Goal: Task Accomplishment & Management: Manage account settings

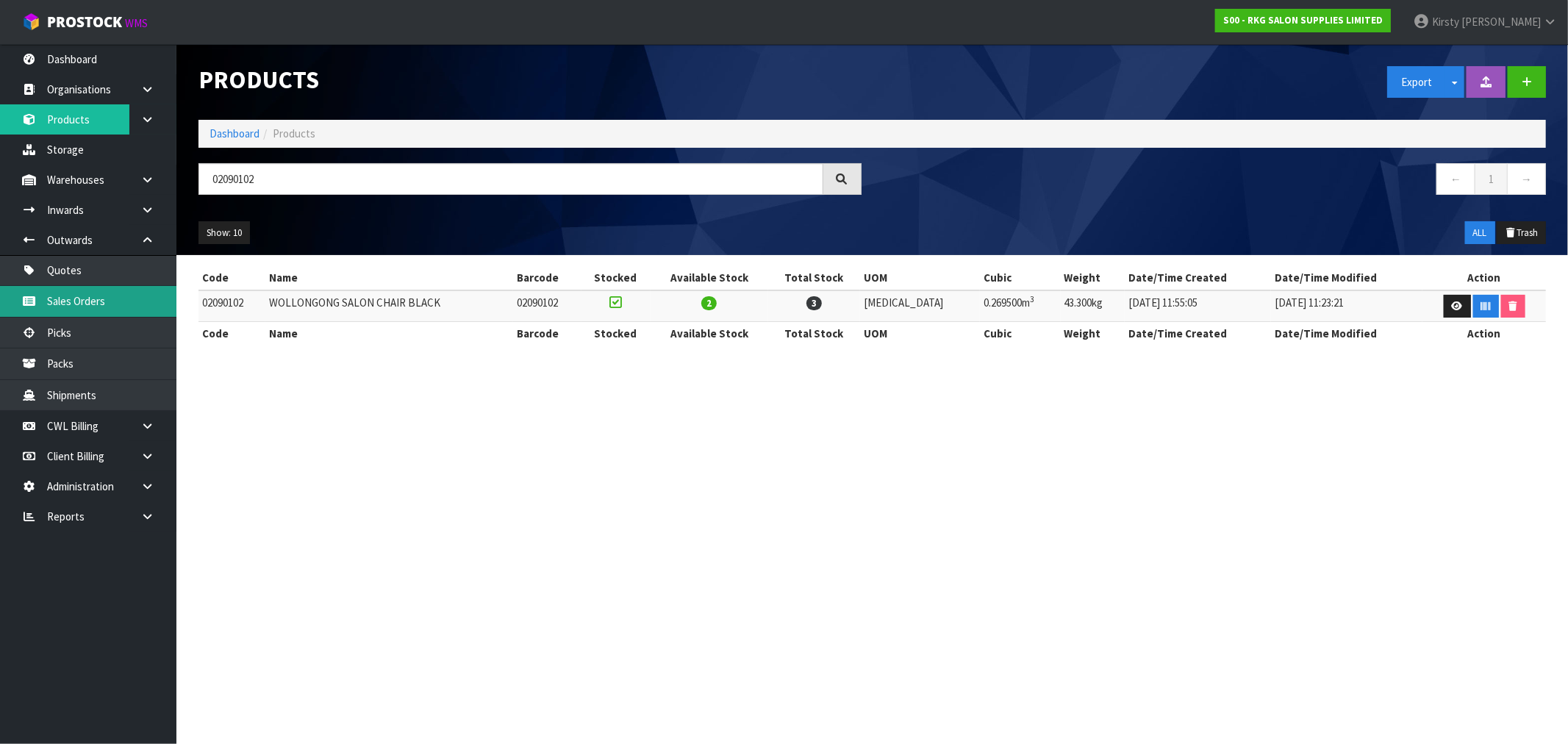
click at [85, 305] on link "Sales Orders" at bounding box center [88, 301] width 177 height 31
click at [386, 458] on section "Products Export Split button! SOH Summary Measurements Dangerous Goods Import P…" at bounding box center [784, 372] width 1568 height 744
click at [93, 292] on link "Sales Orders" at bounding box center [88, 301] width 177 height 31
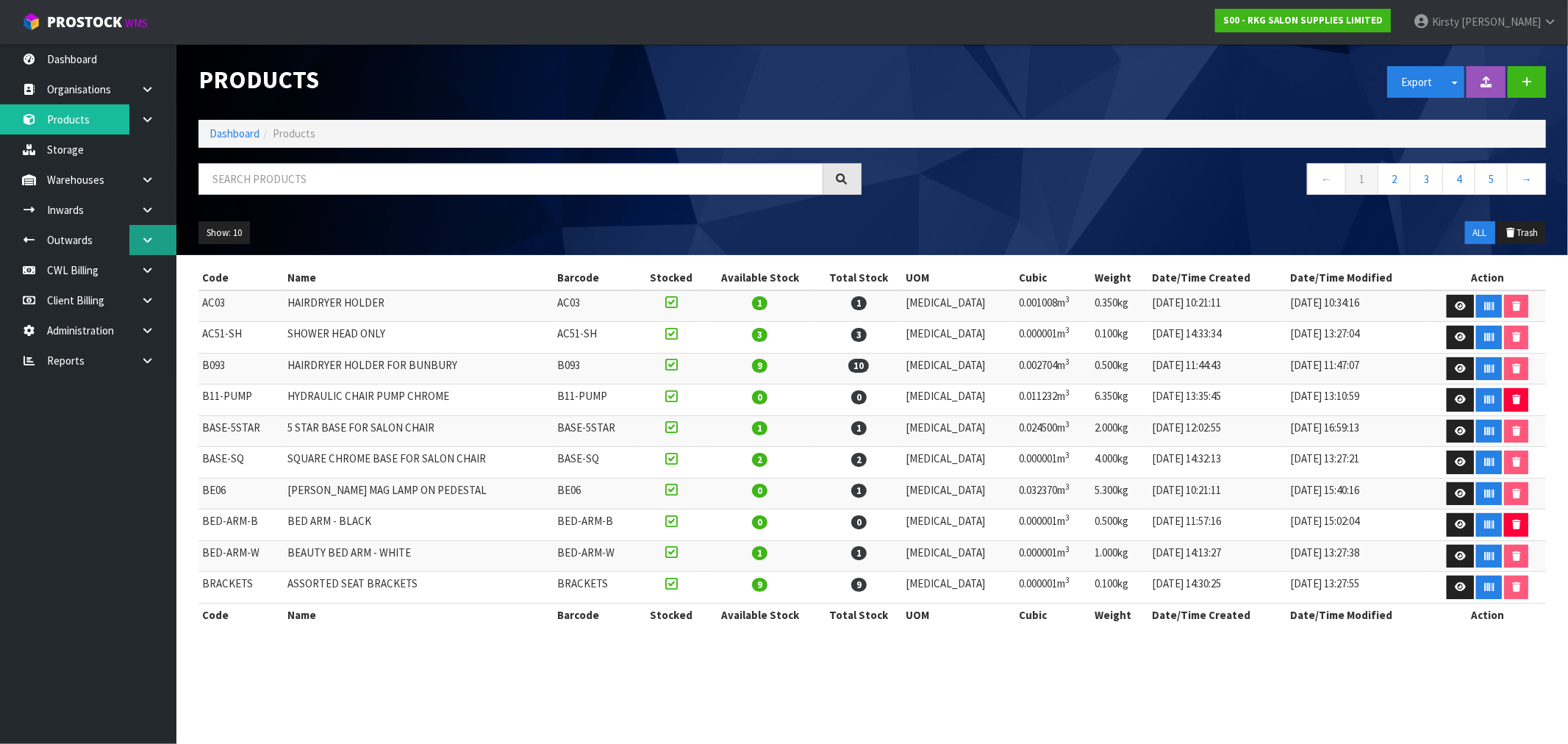
click at [144, 232] on link at bounding box center [153, 240] width 47 height 31
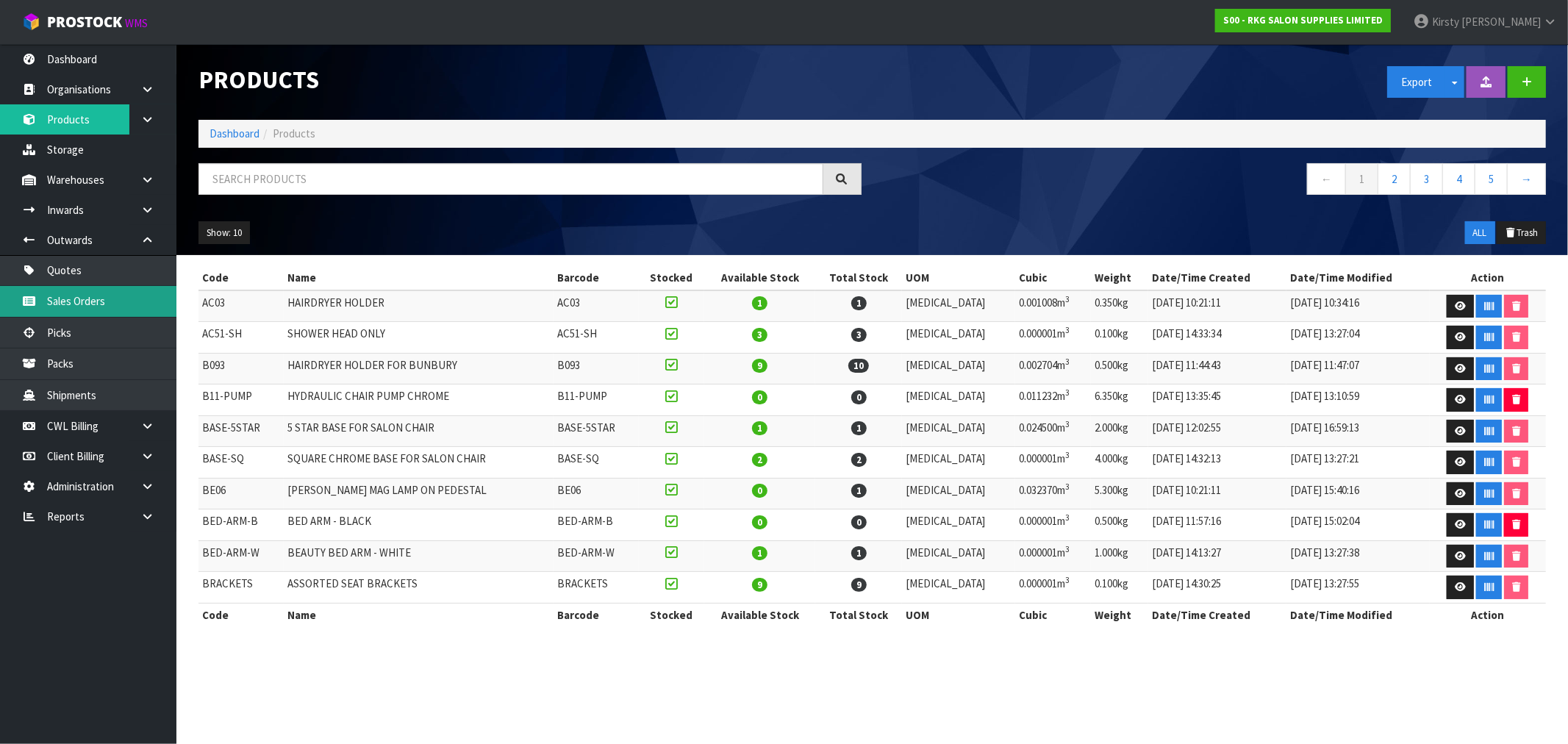
click at [56, 298] on link "Sales Orders" at bounding box center [88, 301] width 177 height 31
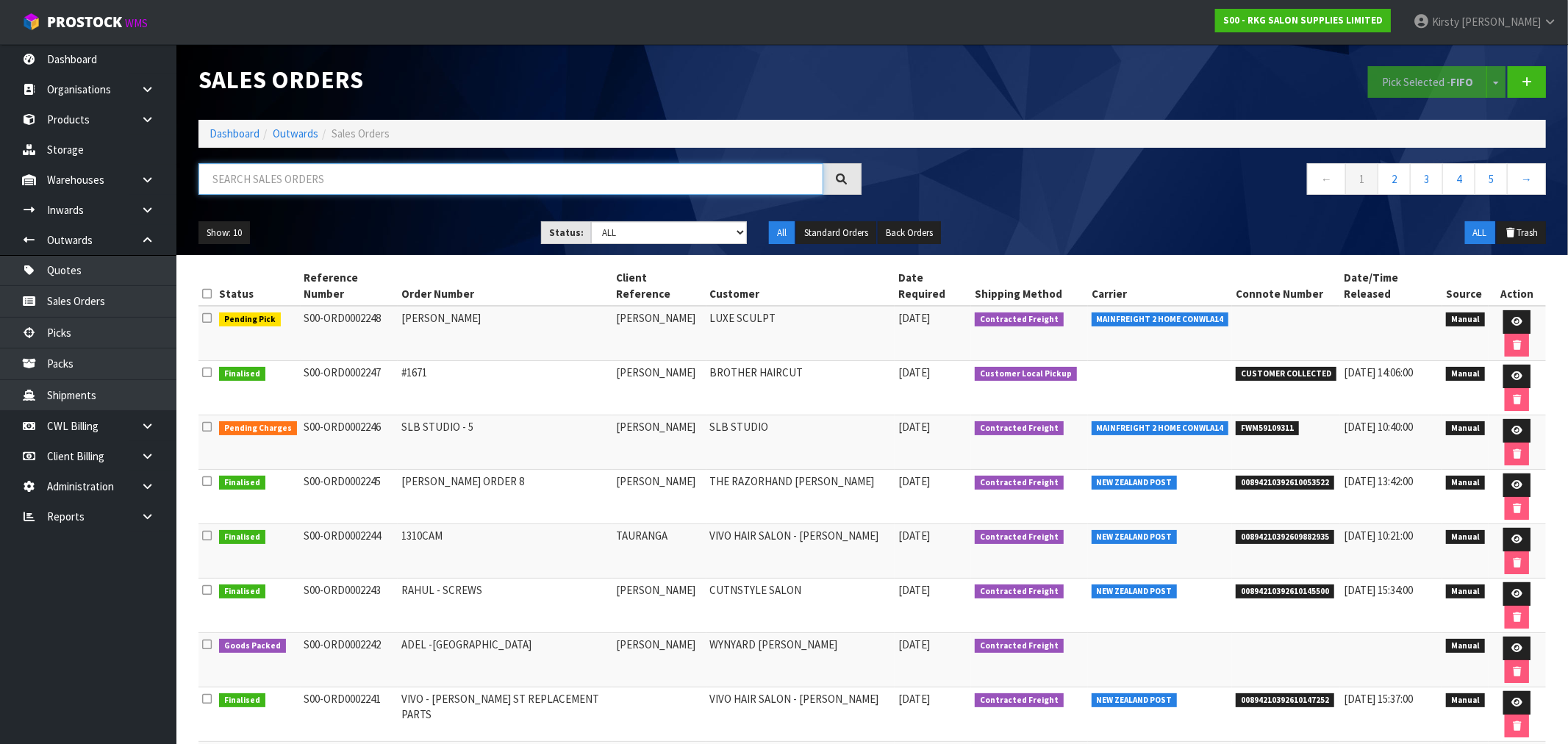
click at [251, 192] on input "text" at bounding box center [511, 179] width 625 height 32
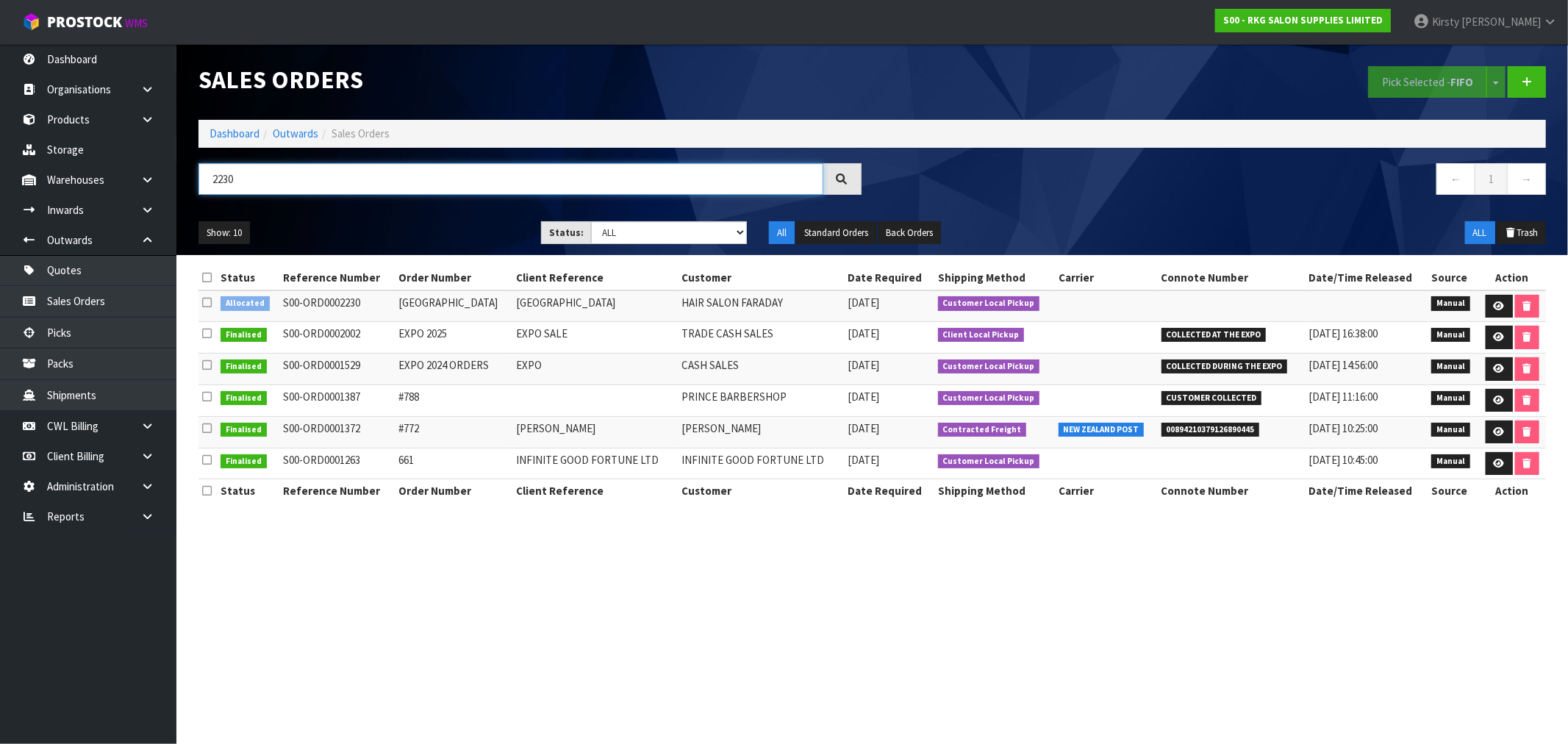
type input "2230"
drag, startPoint x: 261, startPoint y: 186, endPoint x: 165, endPoint y: 191, distance: 96.1
click at [165, 189] on body "Toggle navigation ProStock WMS S00 - RKG SALON SUPPLIES LIMITED Kirsty Giles Lo…" at bounding box center [784, 372] width 1568 height 744
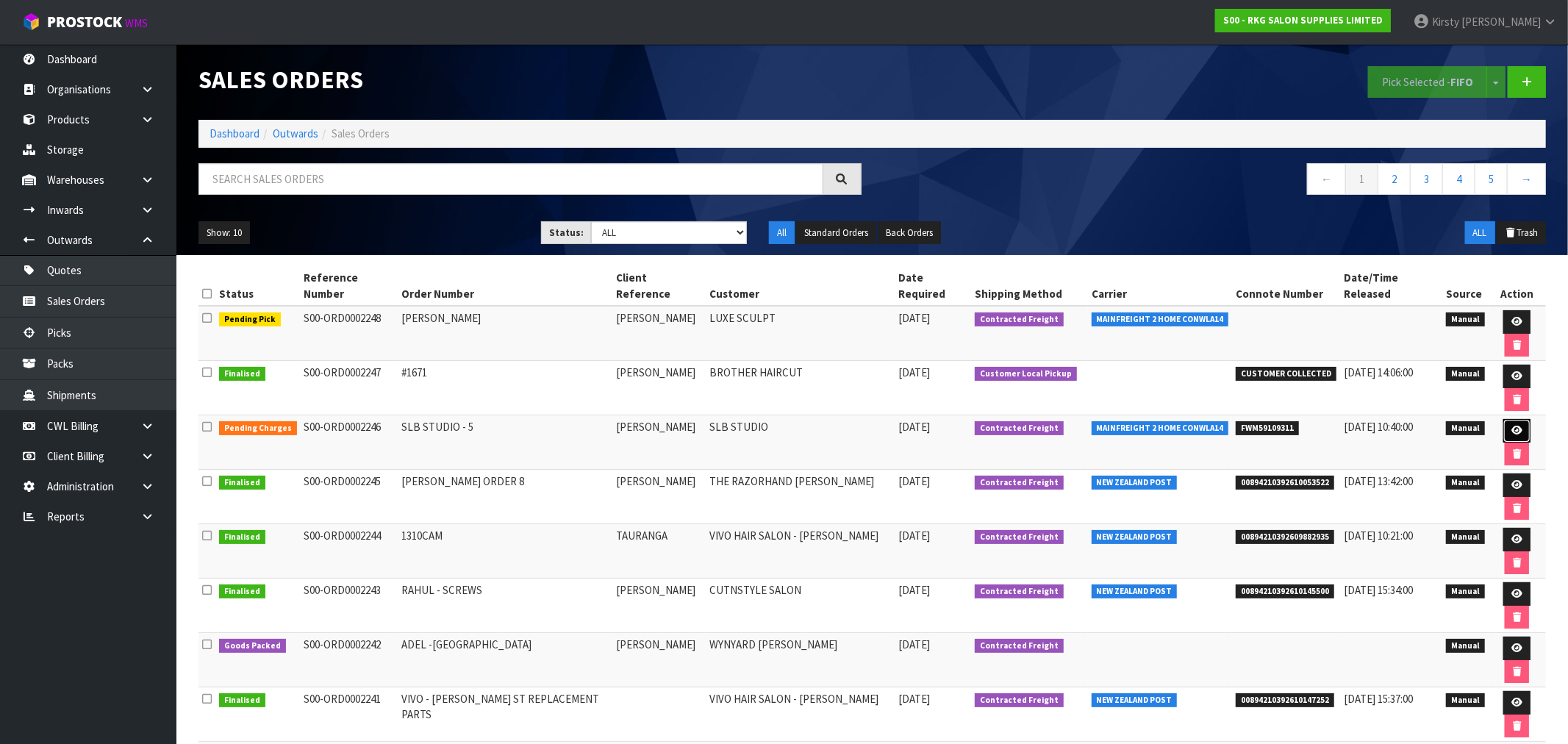
click at [1512, 426] on icon at bounding box center [1517, 431] width 11 height 10
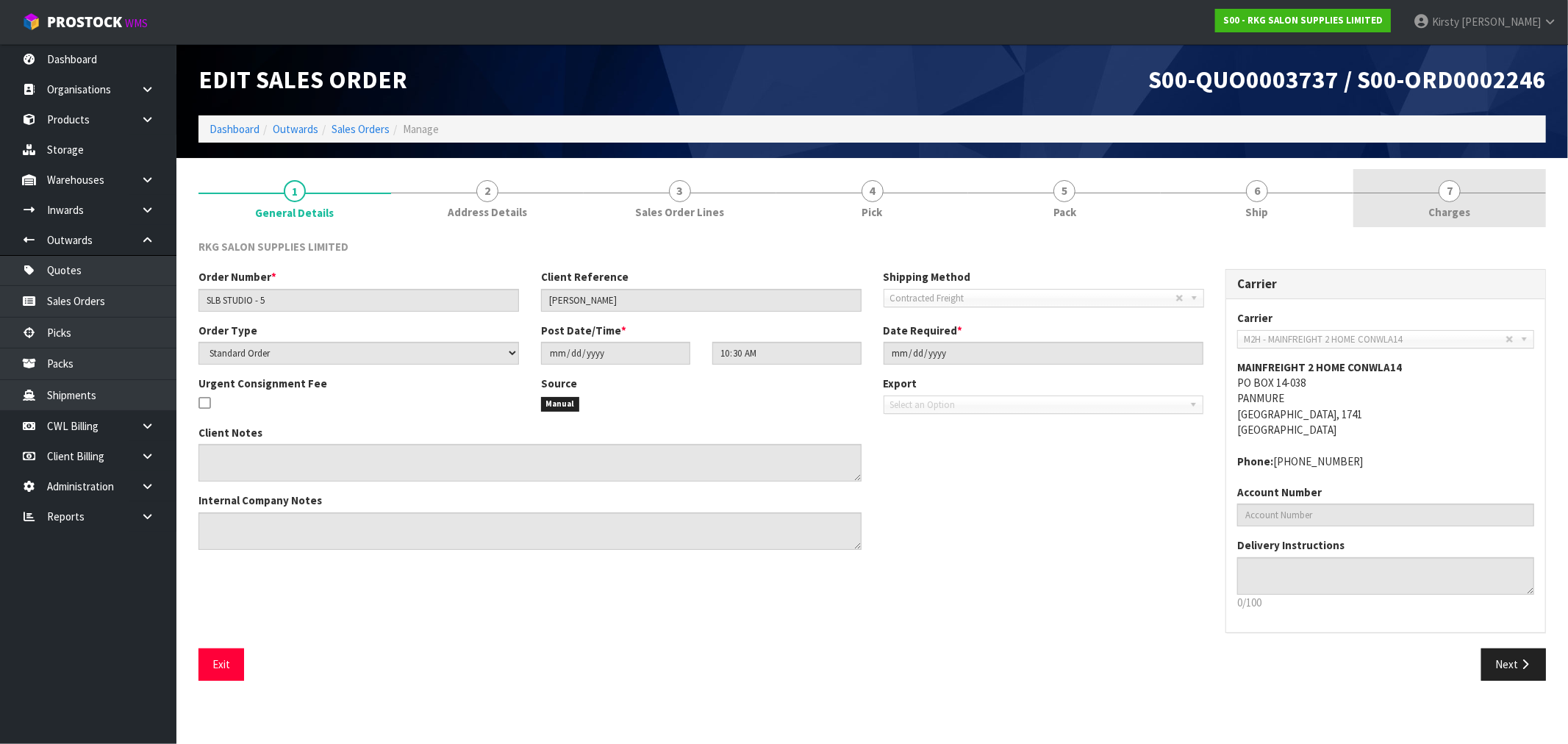
click at [1445, 193] on span "7" at bounding box center [1450, 191] width 22 height 22
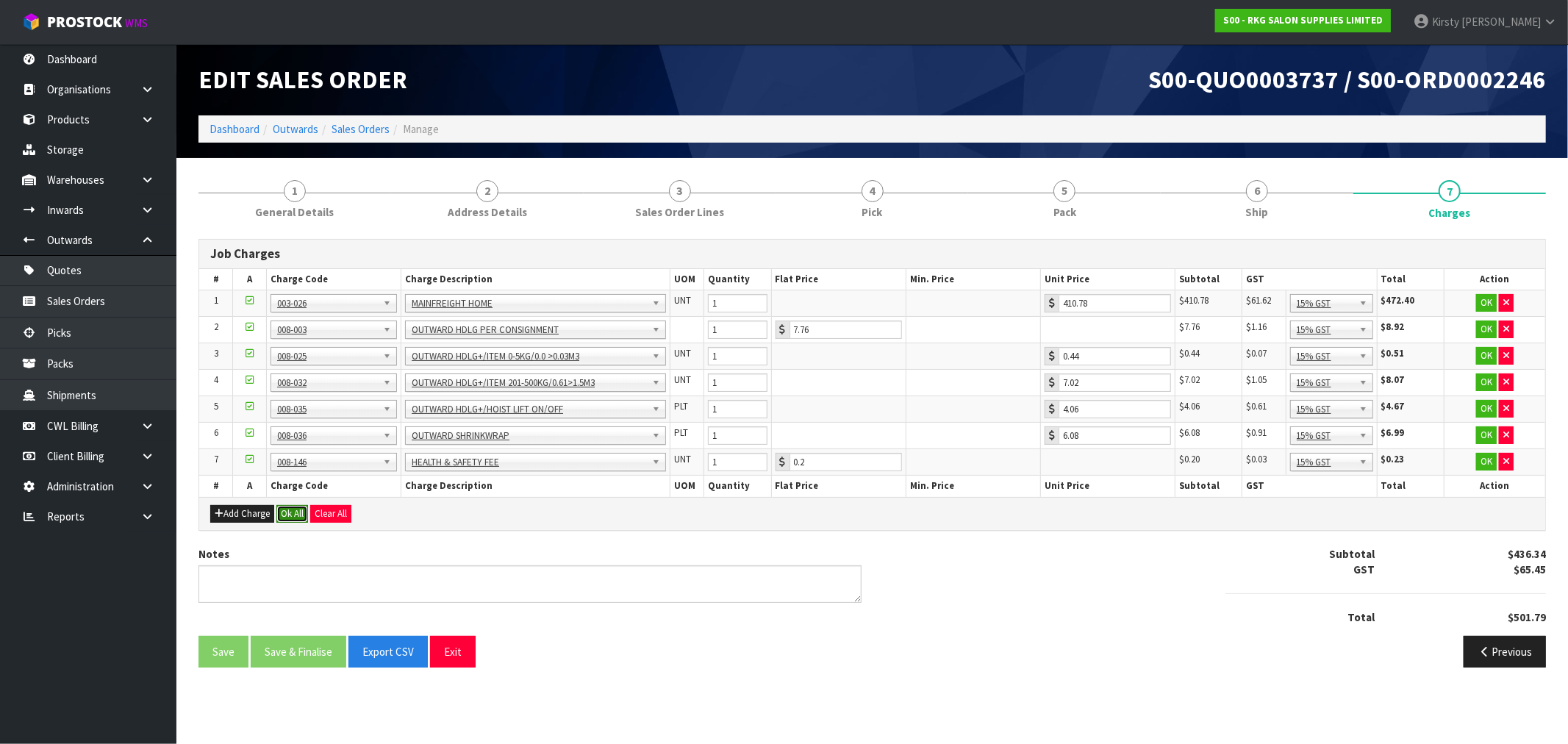
click at [291, 513] on button "Ok All" at bounding box center [292, 514] width 32 height 18
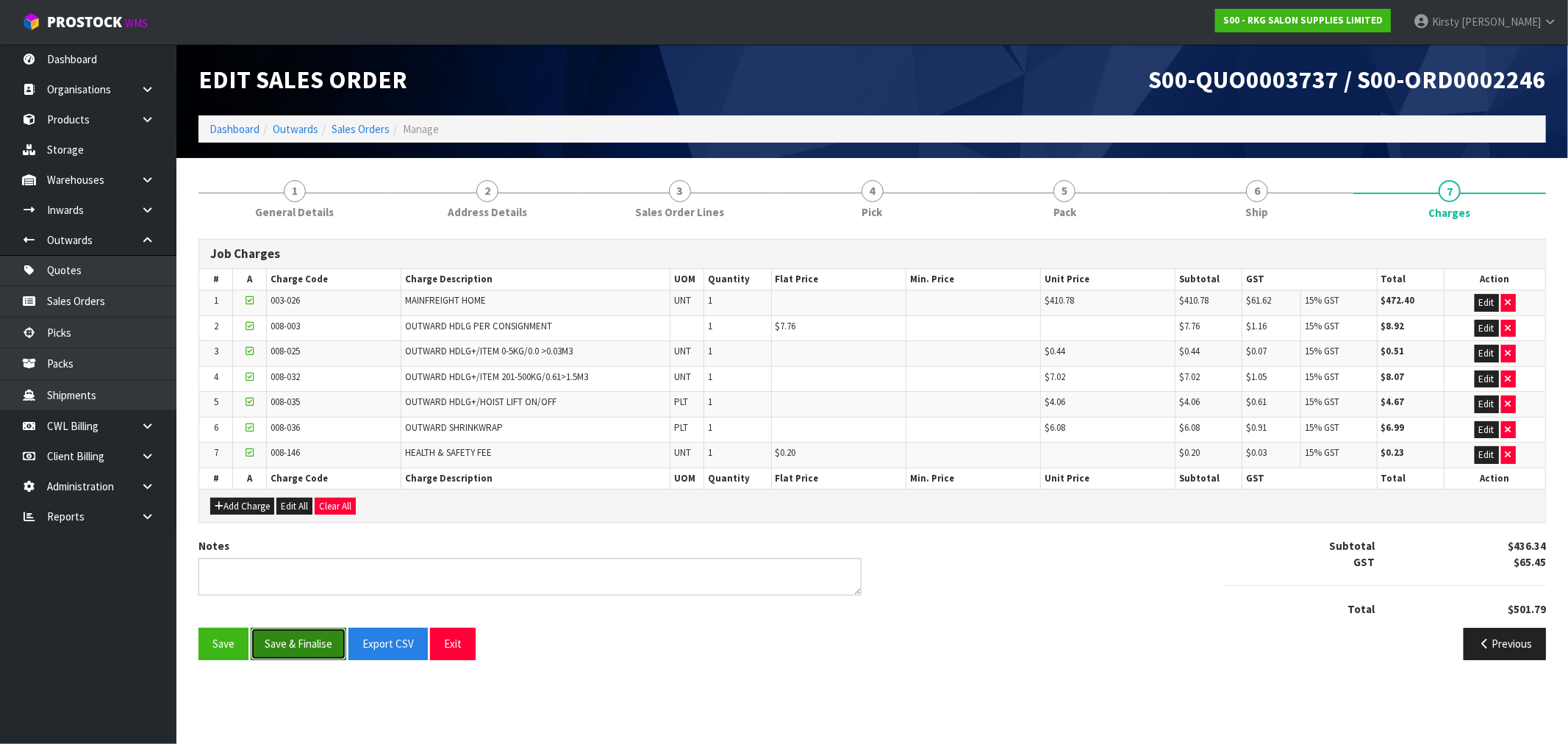
click at [295, 644] on button "Save & Finalise" at bounding box center [298, 644] width 96 height 32
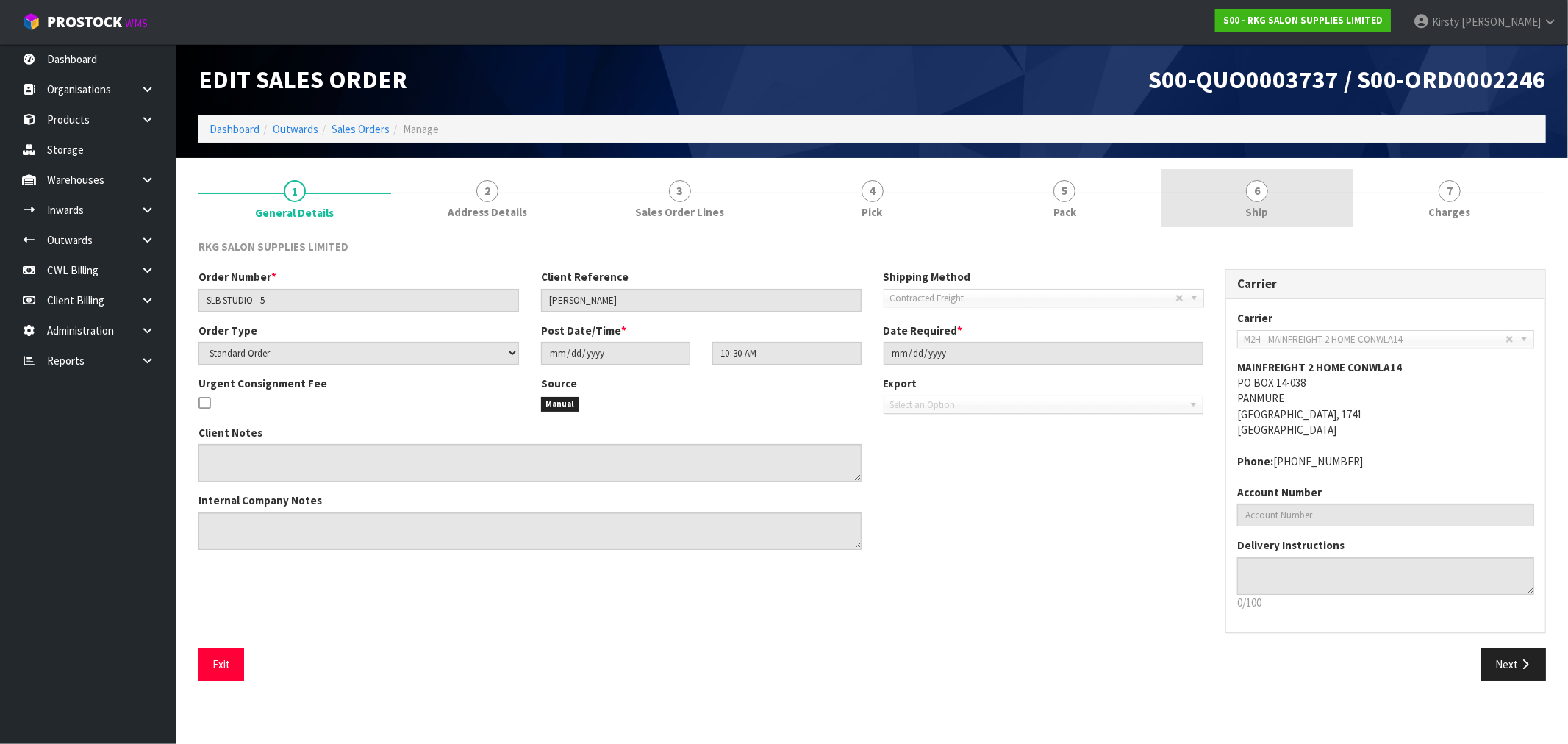
click at [1255, 193] on span "6" at bounding box center [1256, 191] width 22 height 22
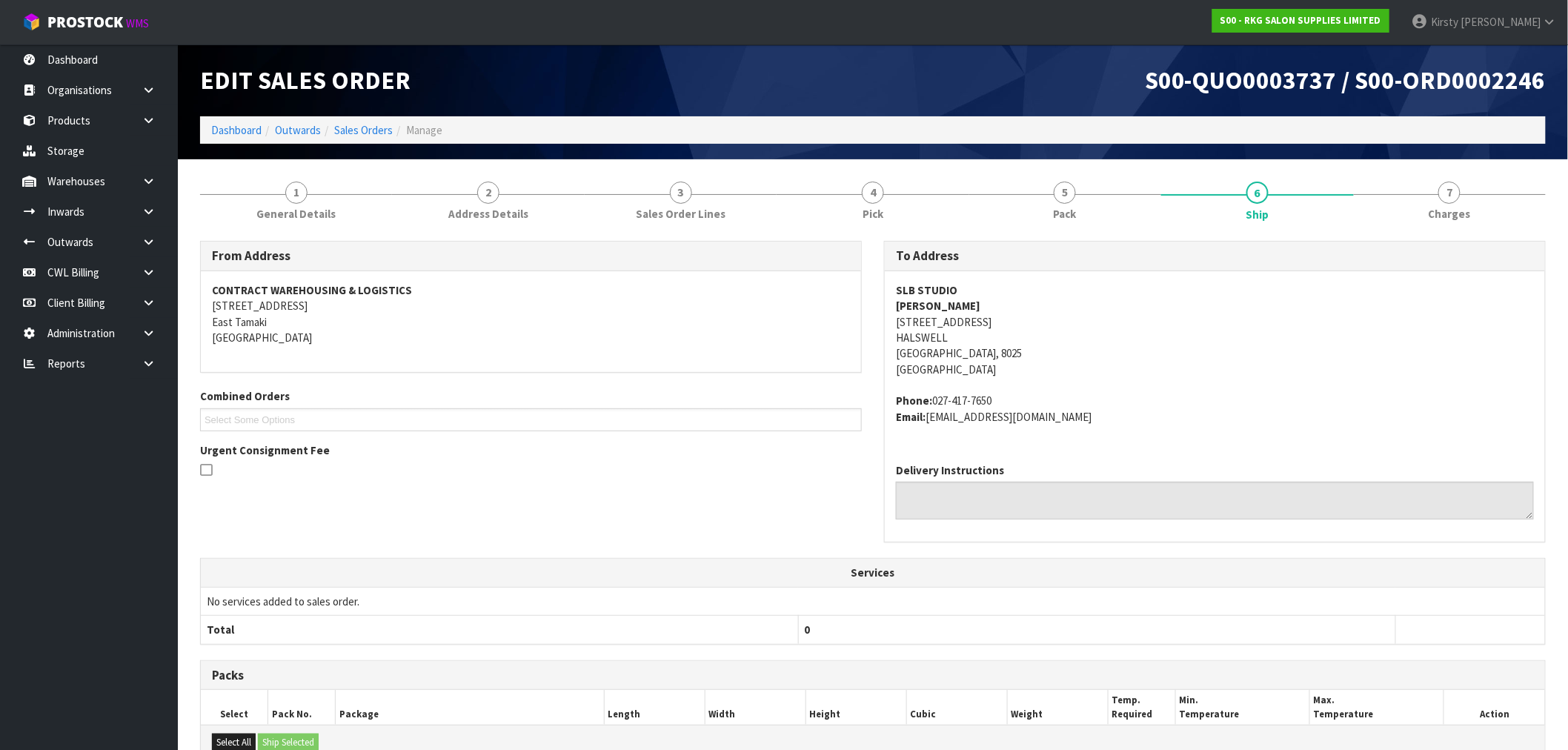
scroll to position [218, 0]
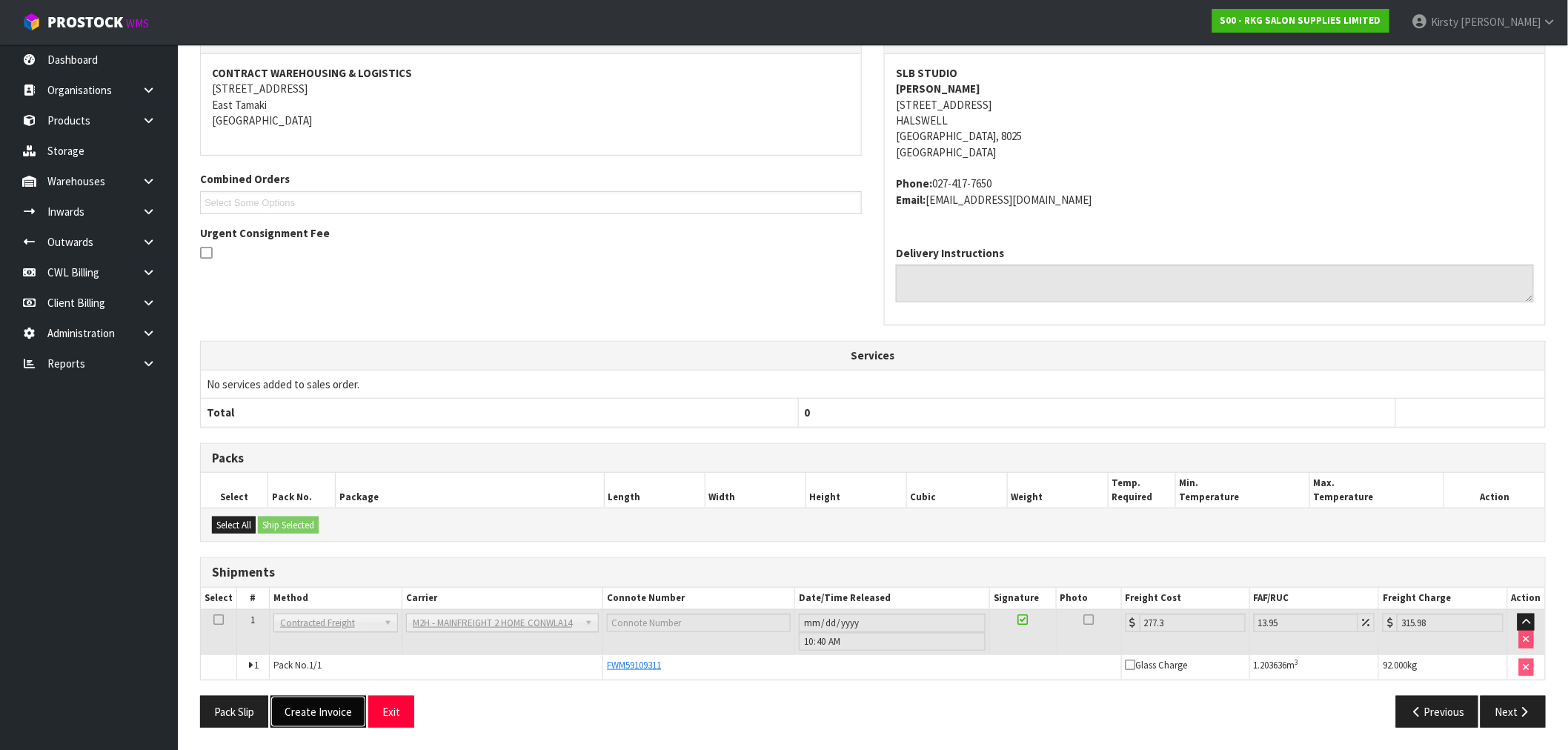
click at [332, 704] on button "Create Invoice" at bounding box center [318, 712] width 95 height 32
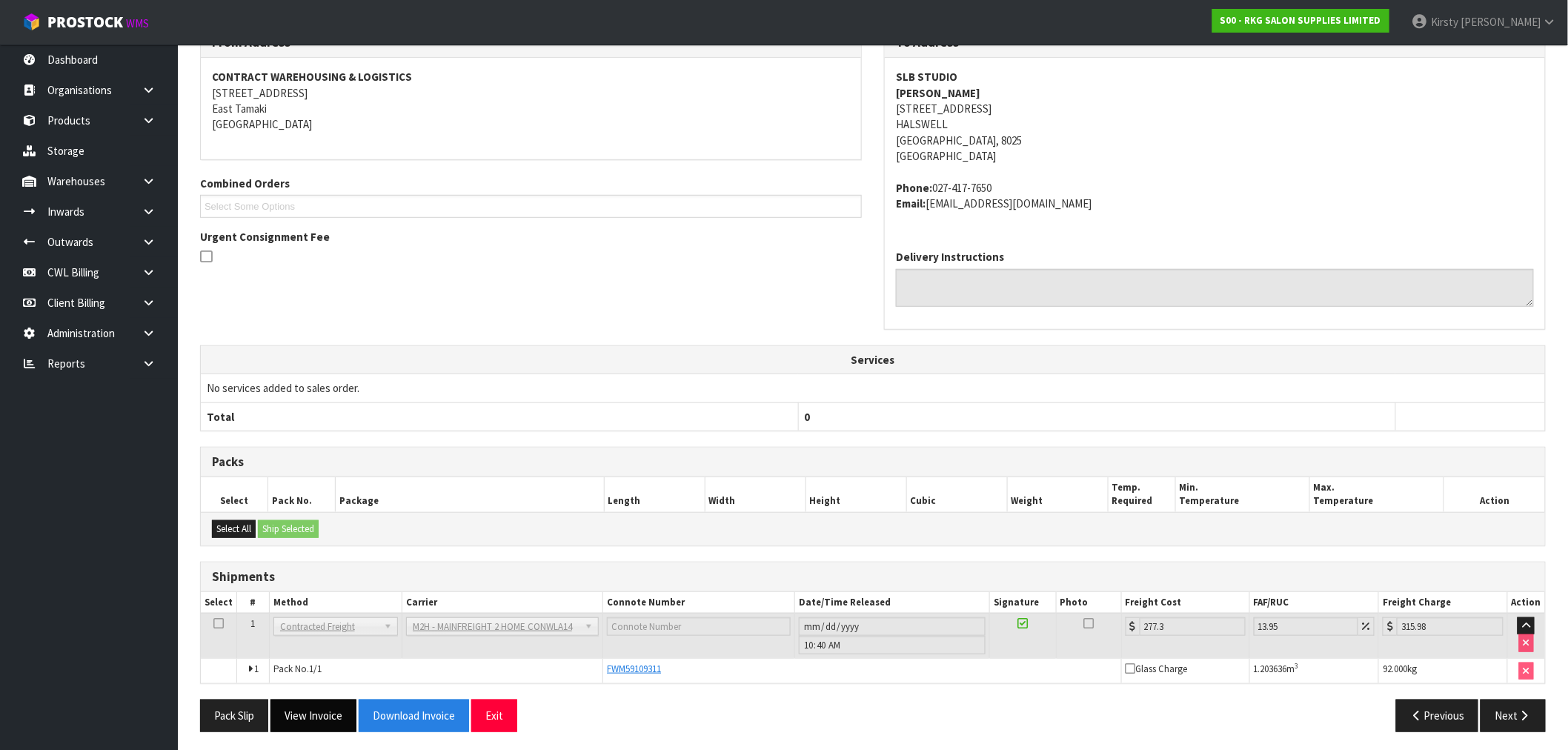
scroll to position [272, 0]
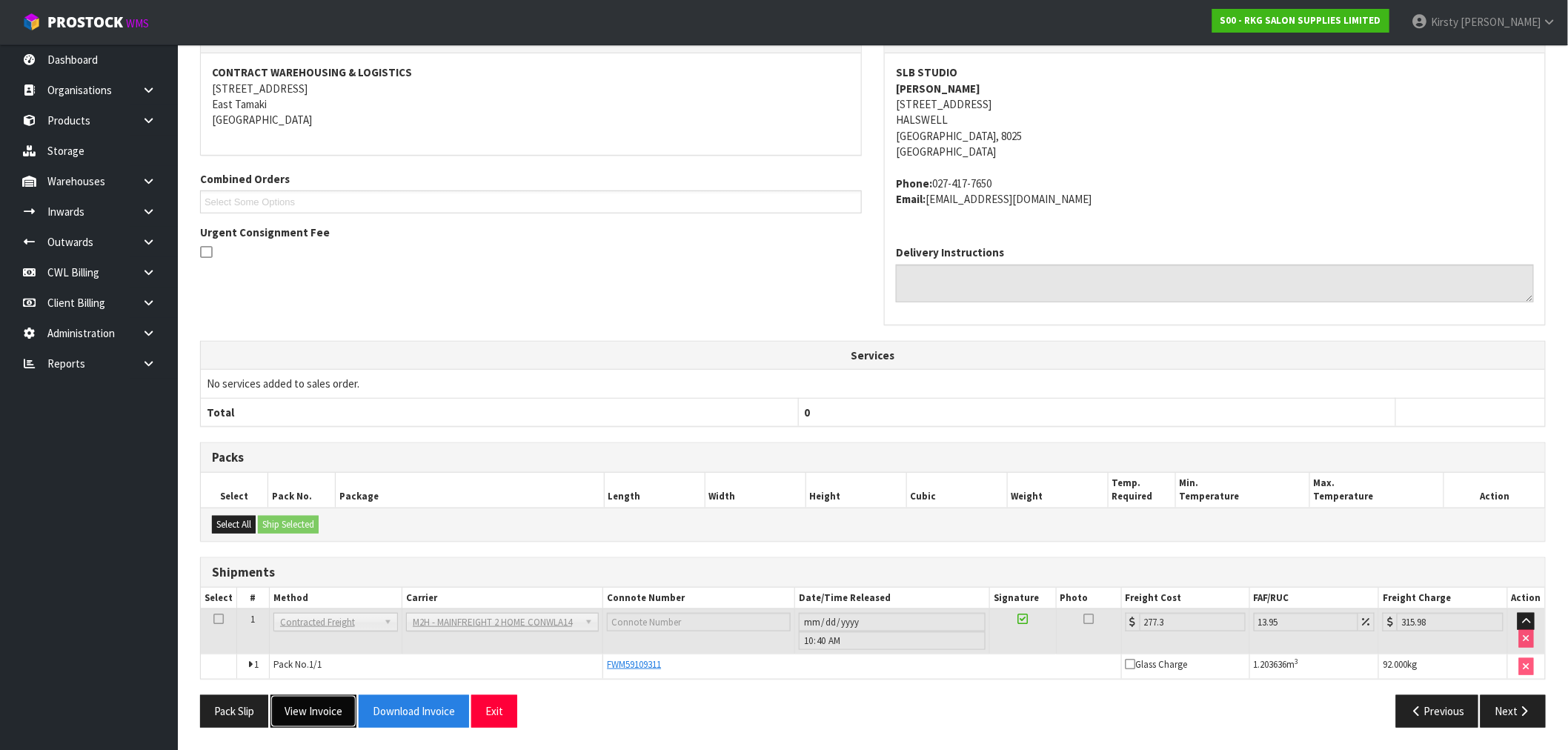
click at [323, 715] on button "View Invoice" at bounding box center [313, 711] width 86 height 32
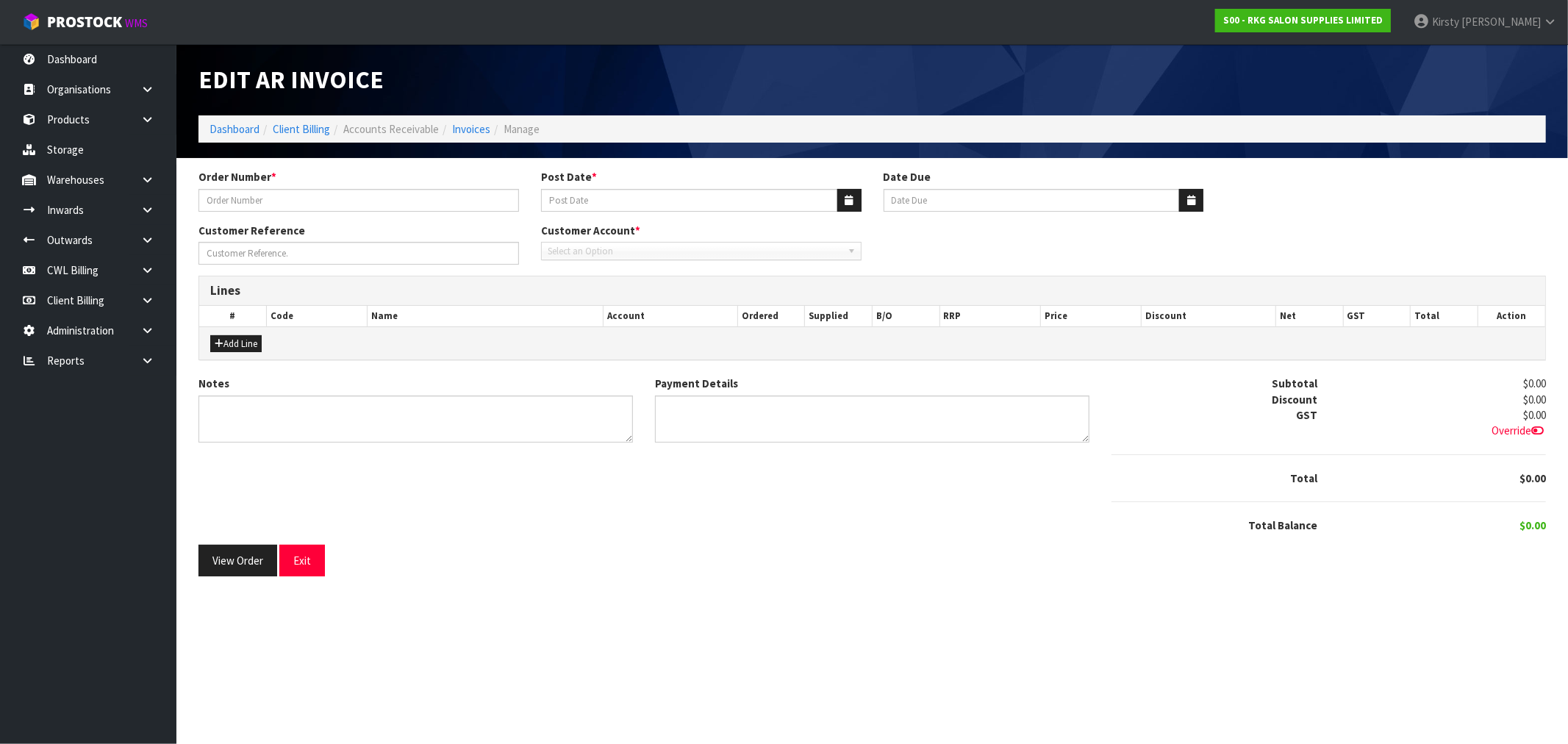
type input "SLB STUDIO - 5"
type input "[DATE]"
type input "[PERSON_NAME]"
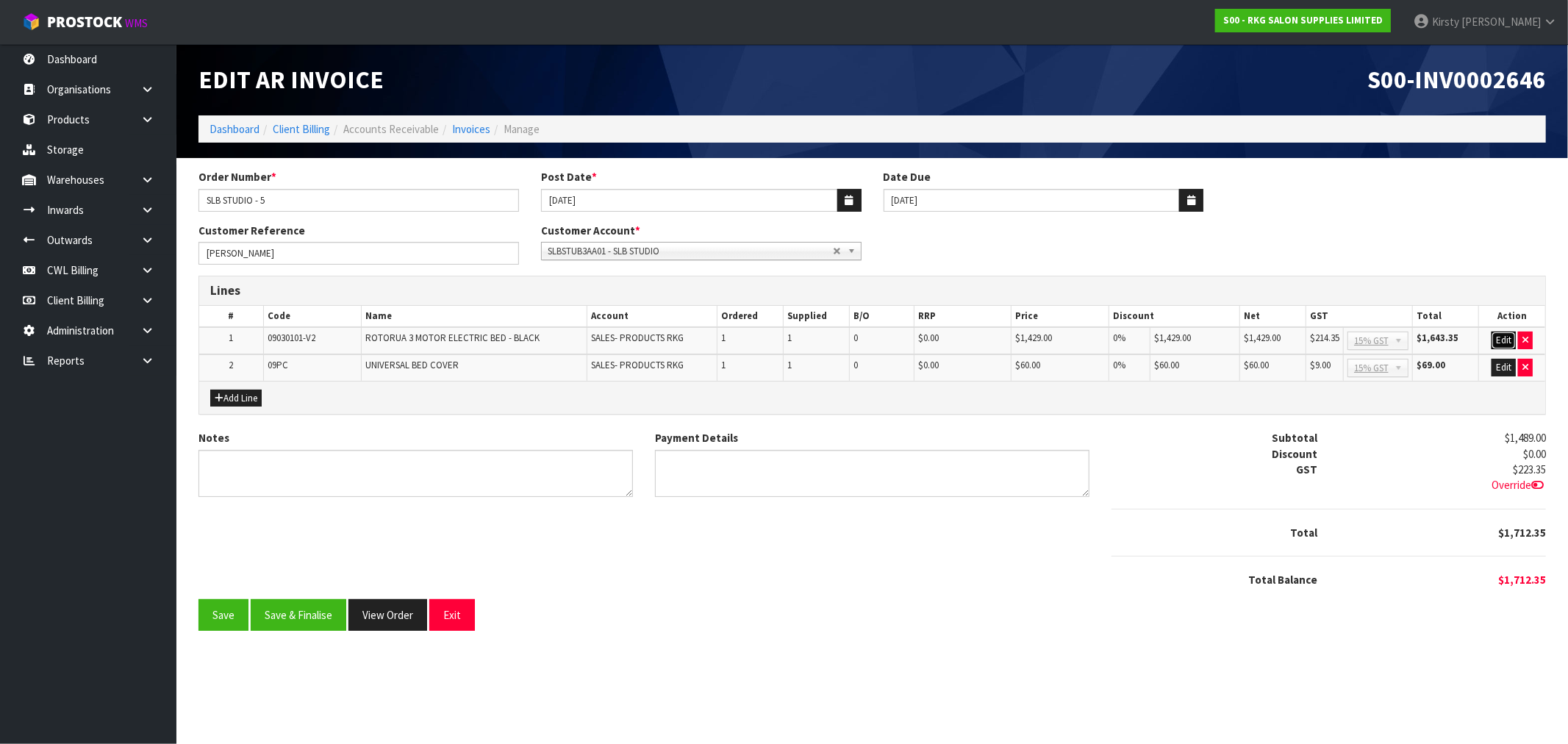
click at [1500, 340] on button "Edit" at bounding box center [1503, 340] width 25 height 18
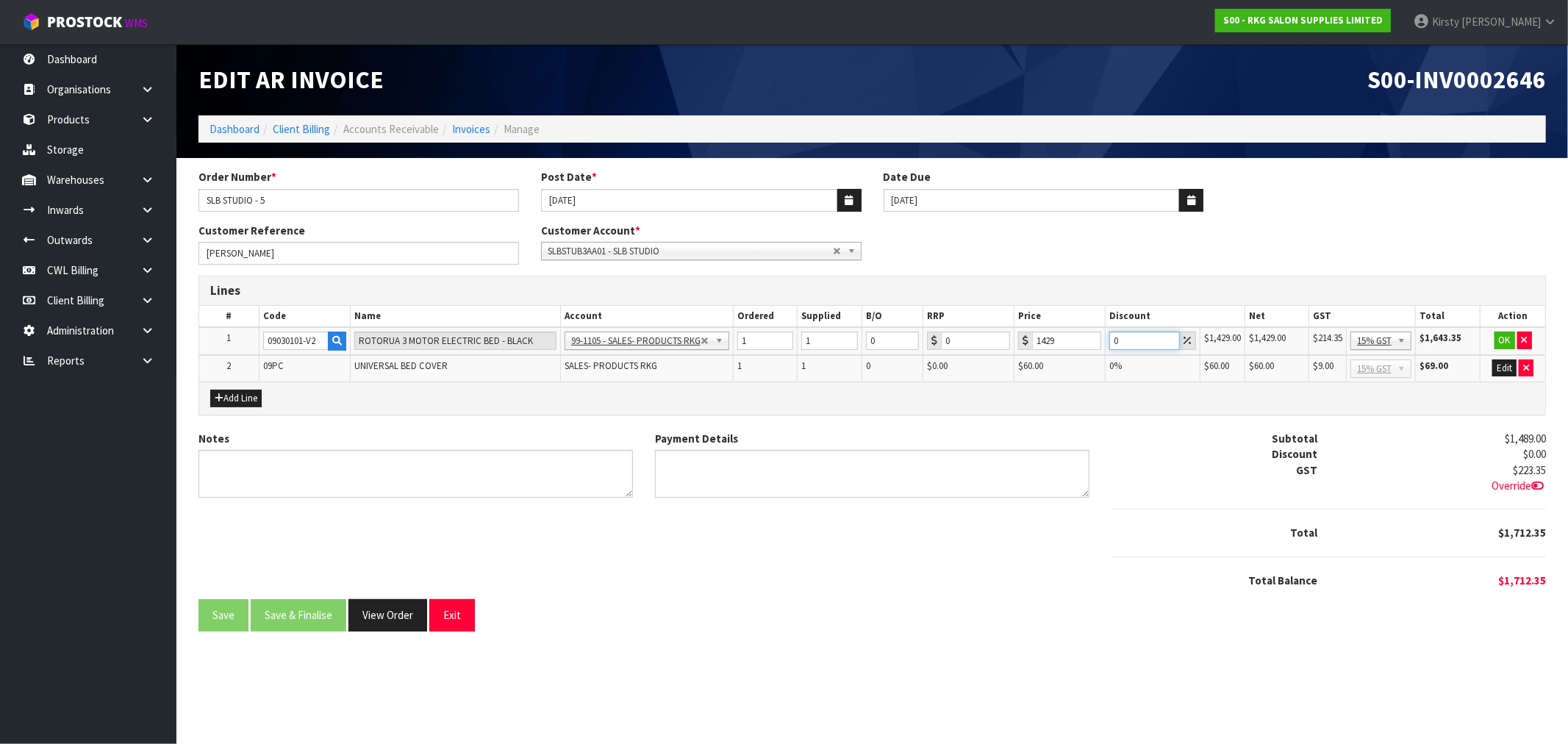
drag, startPoint x: 1121, startPoint y: 342, endPoint x: 1112, endPoint y: 342, distance: 9.0
click at [1112, 342] on input "0" at bounding box center [1145, 340] width 71 height 19
type input "5"
click at [1506, 336] on button "OK" at bounding box center [1504, 340] width 21 height 18
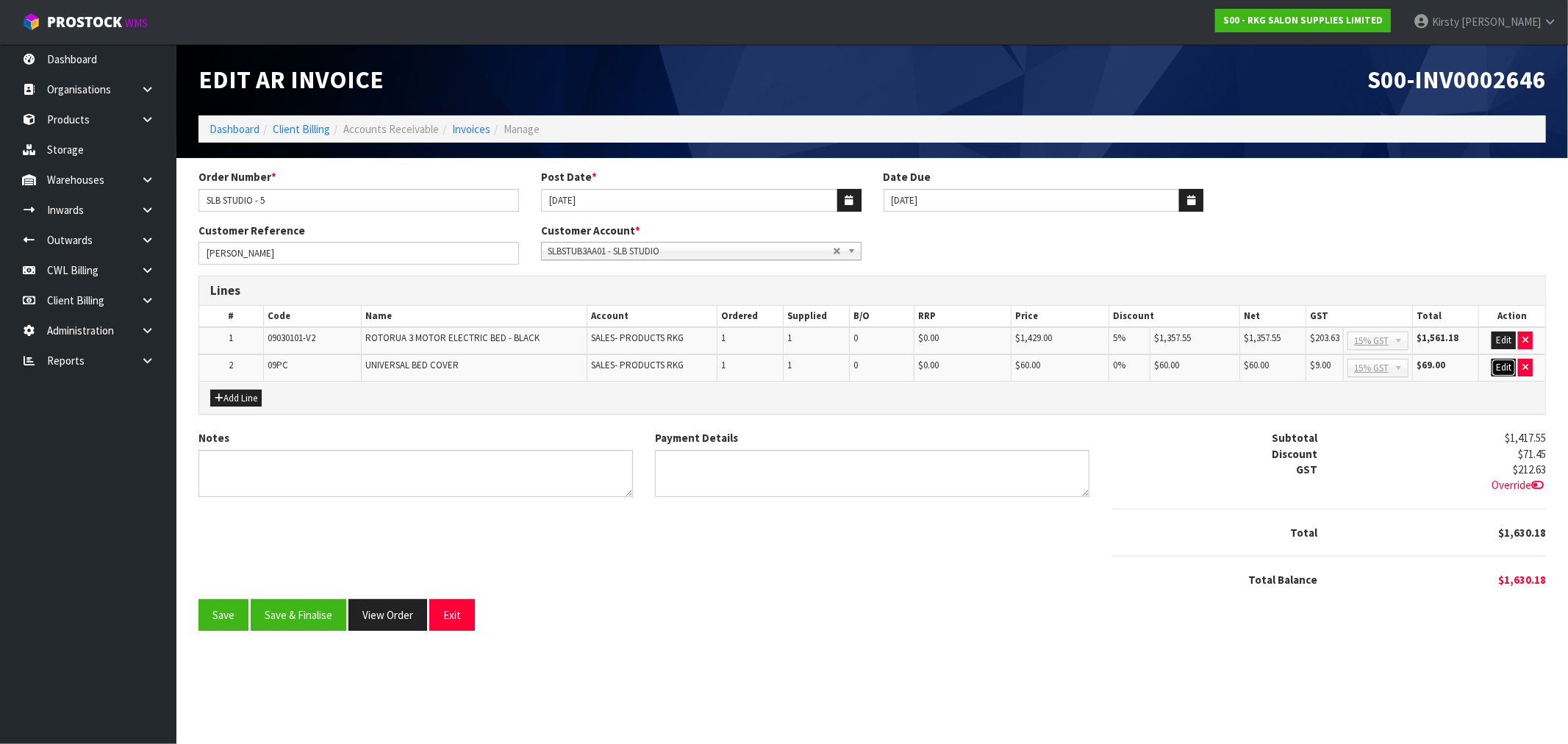
click at [1503, 368] on button "Edit" at bounding box center [1503, 368] width 25 height 18
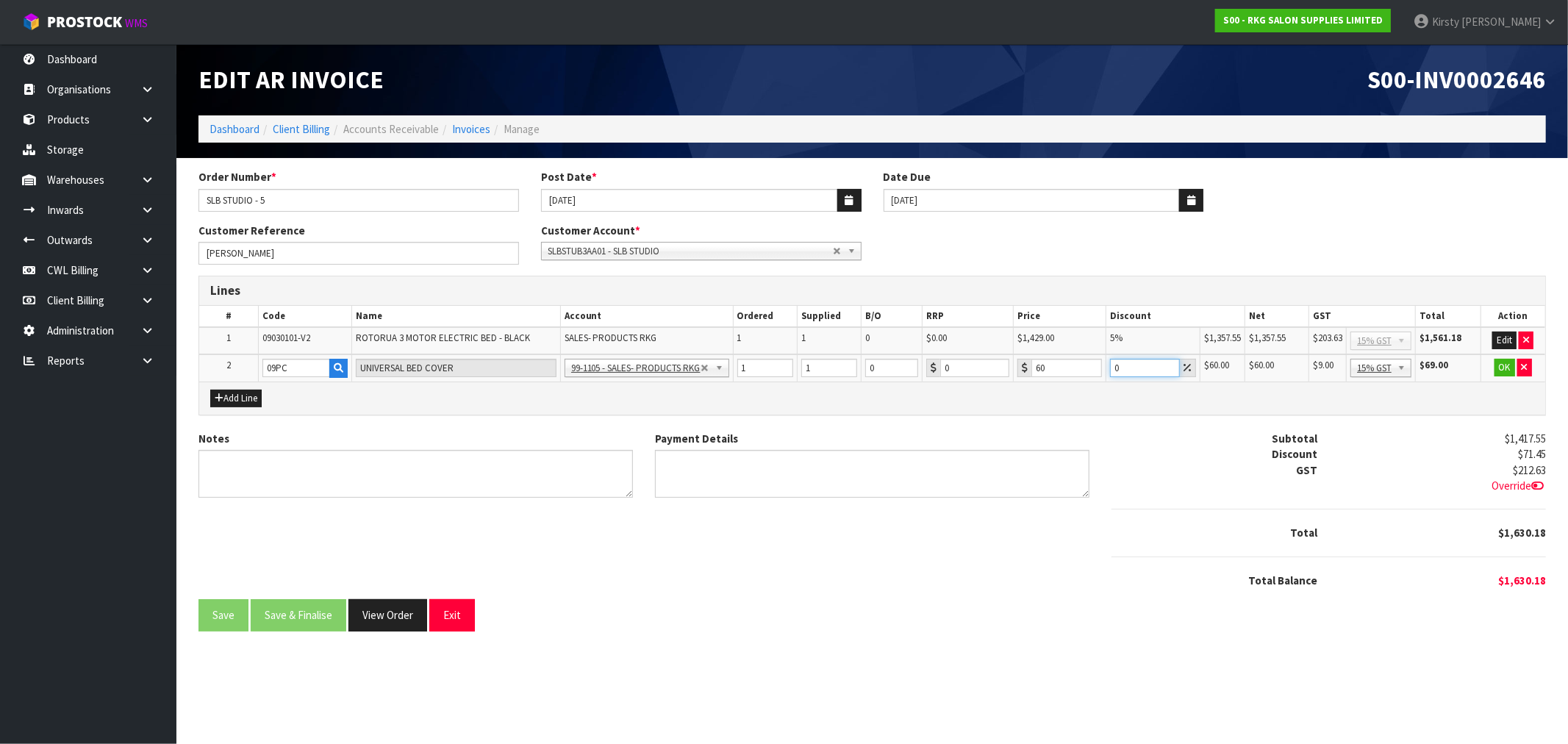
drag, startPoint x: 1122, startPoint y: 369, endPoint x: 1093, endPoint y: 370, distance: 29.0
click at [1093, 370] on tr "2 09PC UNIVERSAL BED COVER 99-1100 - SALES -ADMIN 99-1105 - SALES- PRODUCTS RKG…" at bounding box center [872, 368] width 1346 height 28
type input "5"
click at [1502, 365] on button "OK" at bounding box center [1504, 368] width 21 height 18
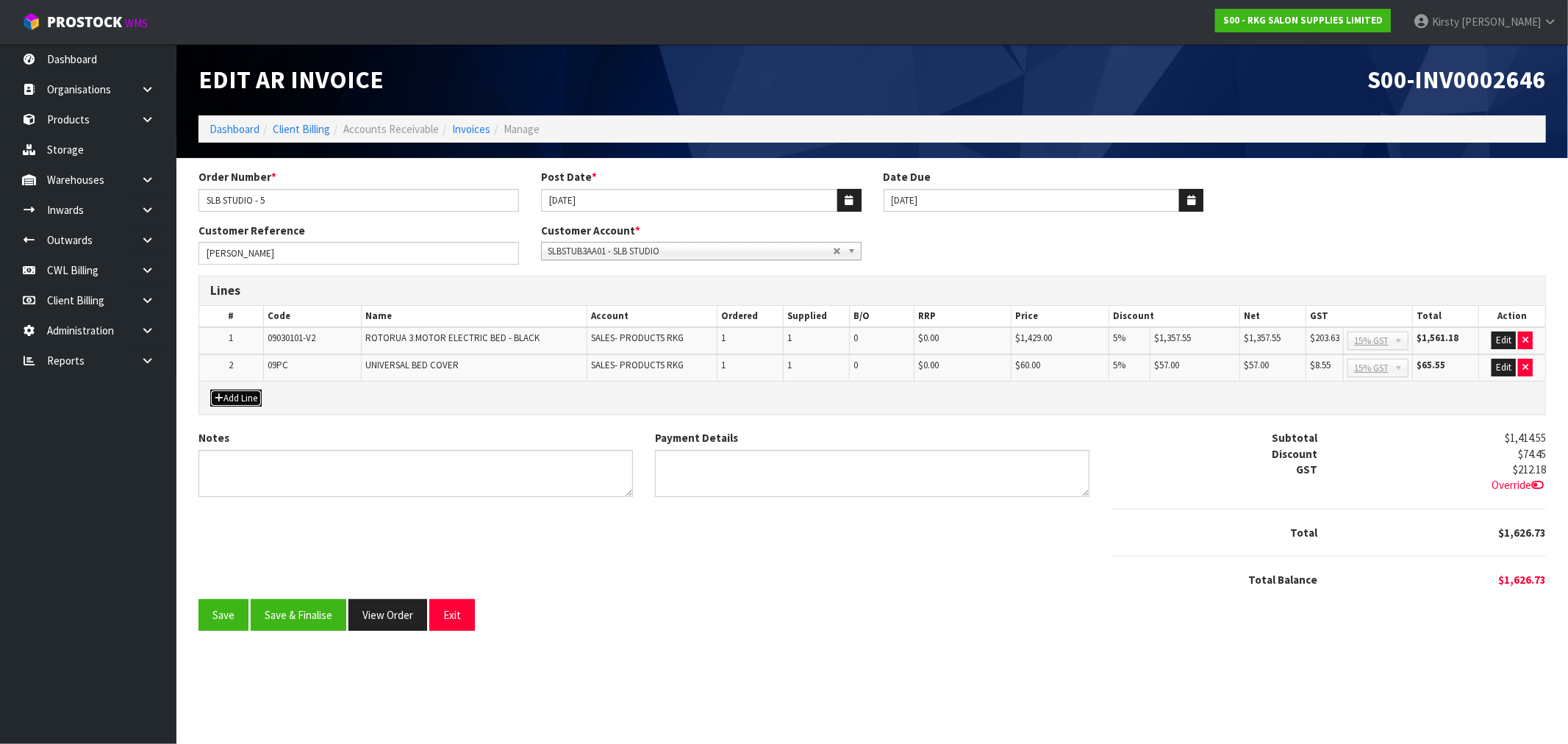
click at [239, 400] on button "Add Line" at bounding box center [236, 399] width 51 height 18
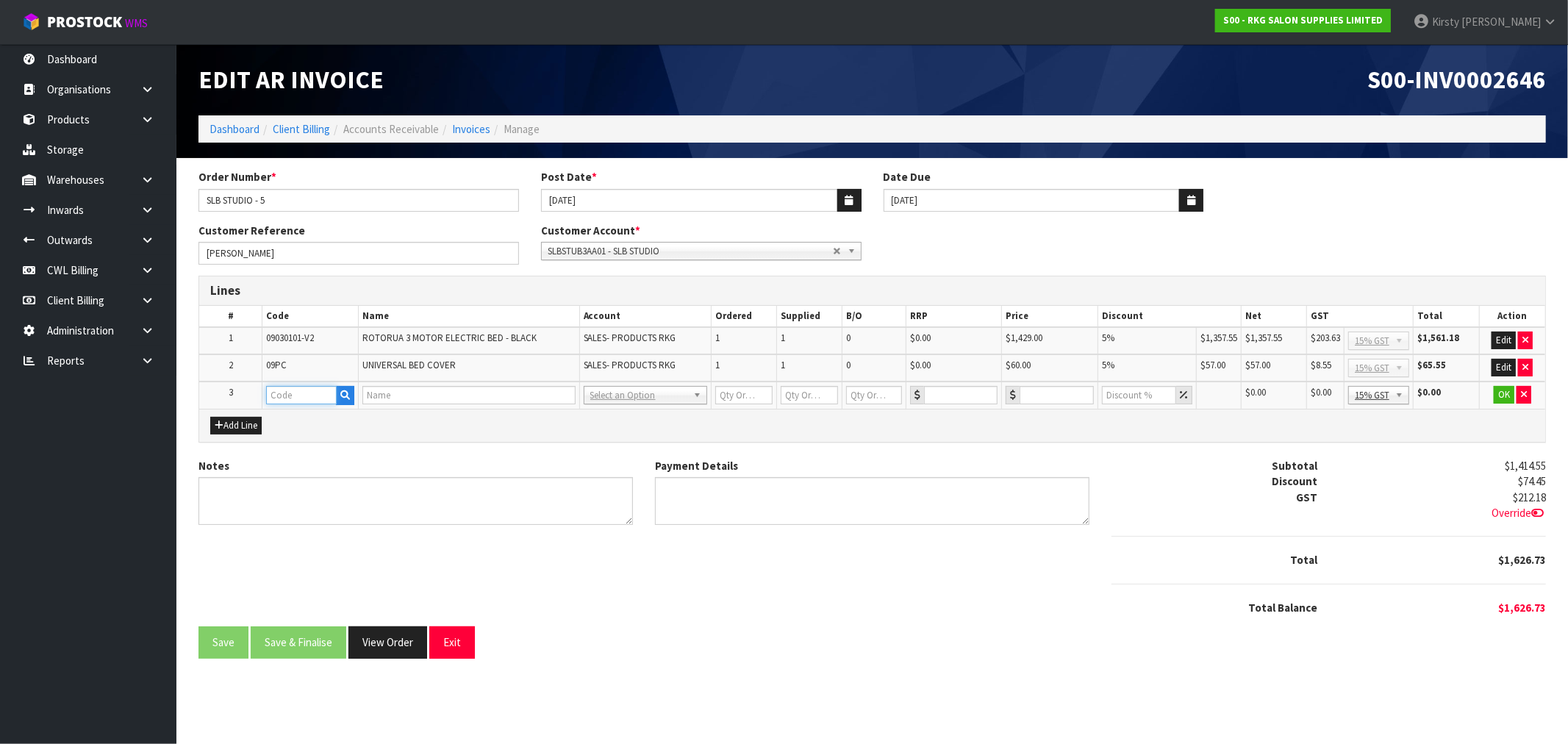
click at [300, 398] on input "text" at bounding box center [302, 395] width 71 height 19
type input "FRE"
drag, startPoint x: 302, startPoint y: 415, endPoint x: 314, endPoint y: 411, distance: 12.6
click at [304, 414] on link "FRE IGHT" at bounding box center [325, 418] width 116 height 20
type input "FREIGHT"
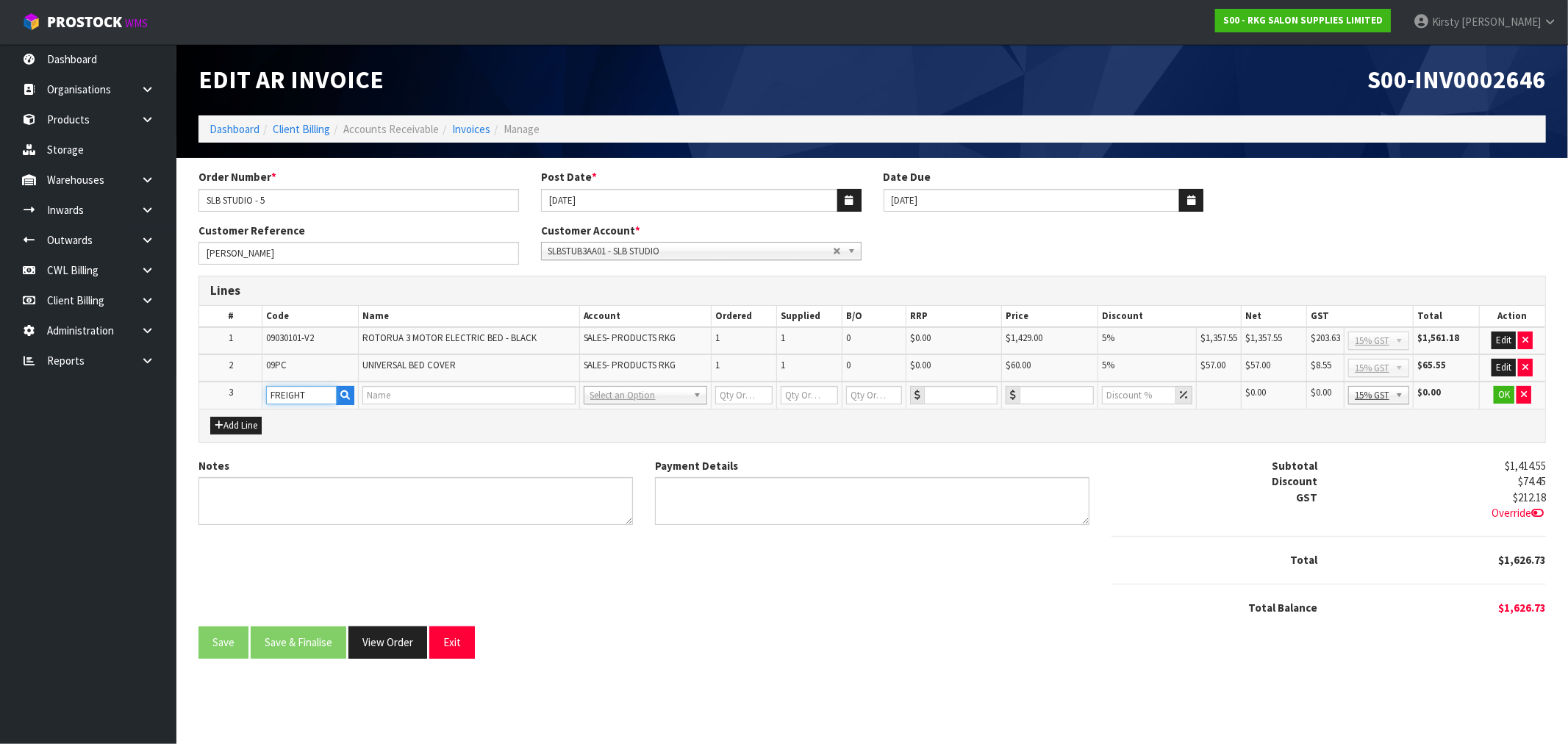
type input "FREIGHT"
type input "1"
type input "0"
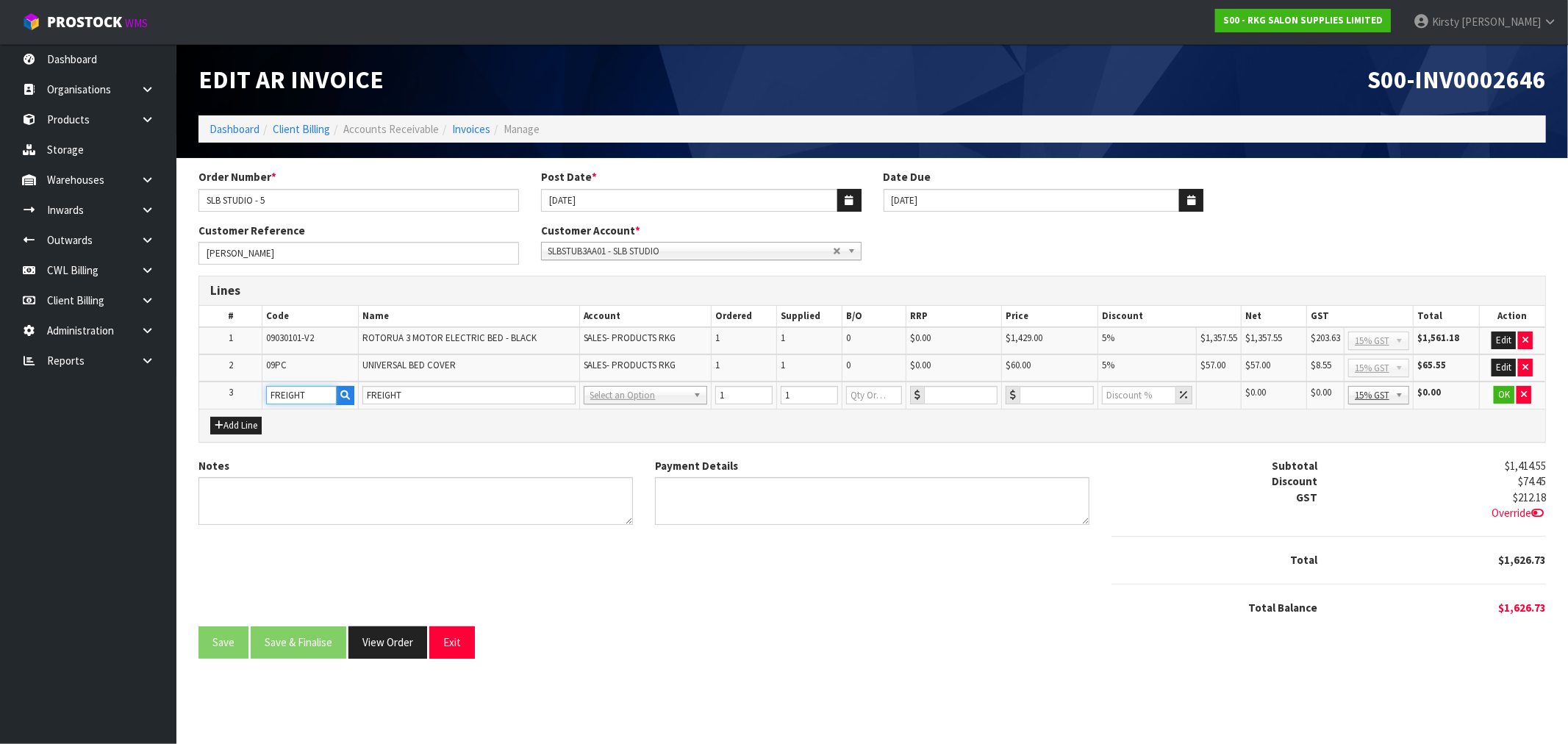
type input "0"
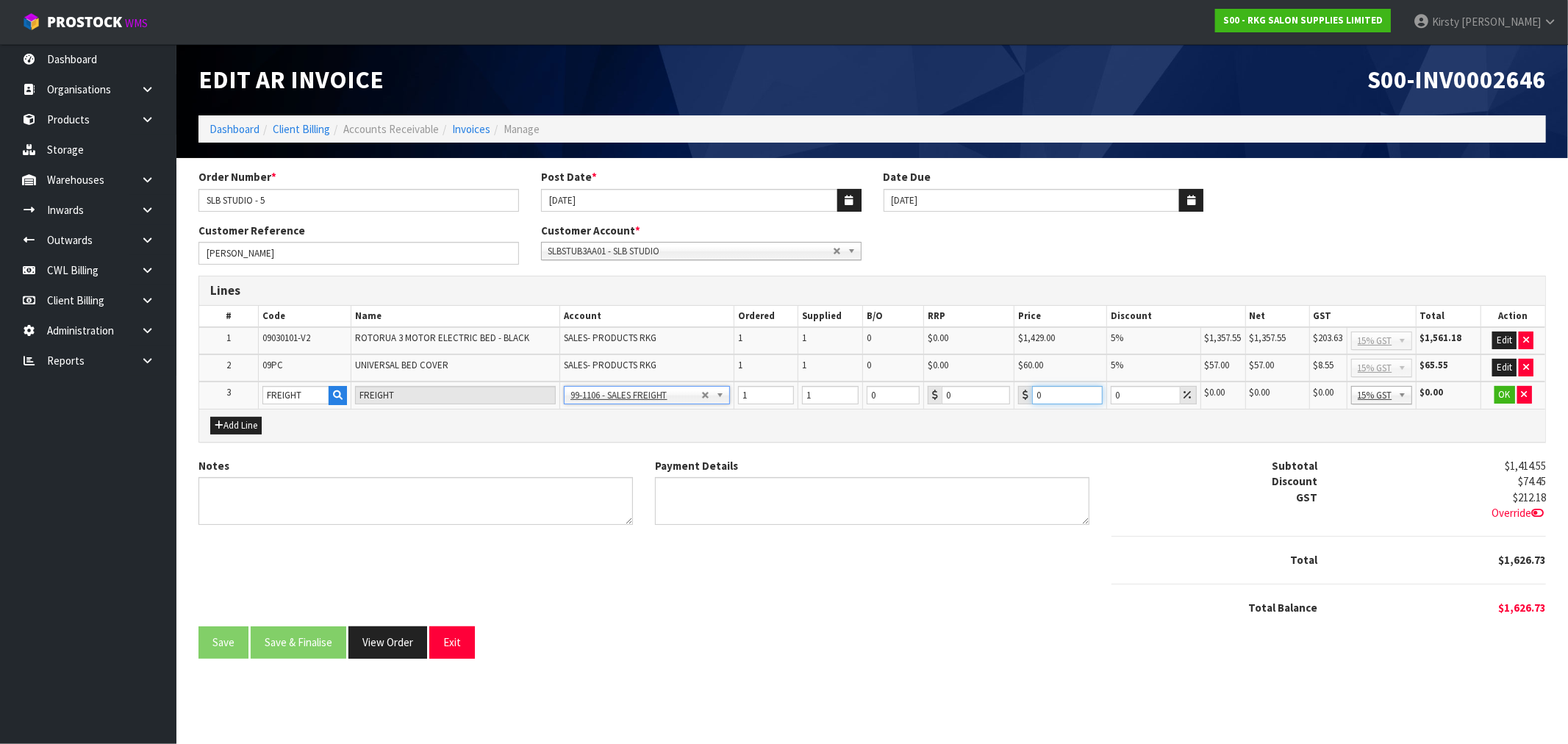
drag, startPoint x: 1052, startPoint y: 393, endPoint x: 1017, endPoint y: 391, distance: 35.1
click at [1014, 393] on td "0" at bounding box center [1060, 396] width 93 height 28
type input "482.60"
click at [1504, 395] on button "OK" at bounding box center [1504, 395] width 21 height 18
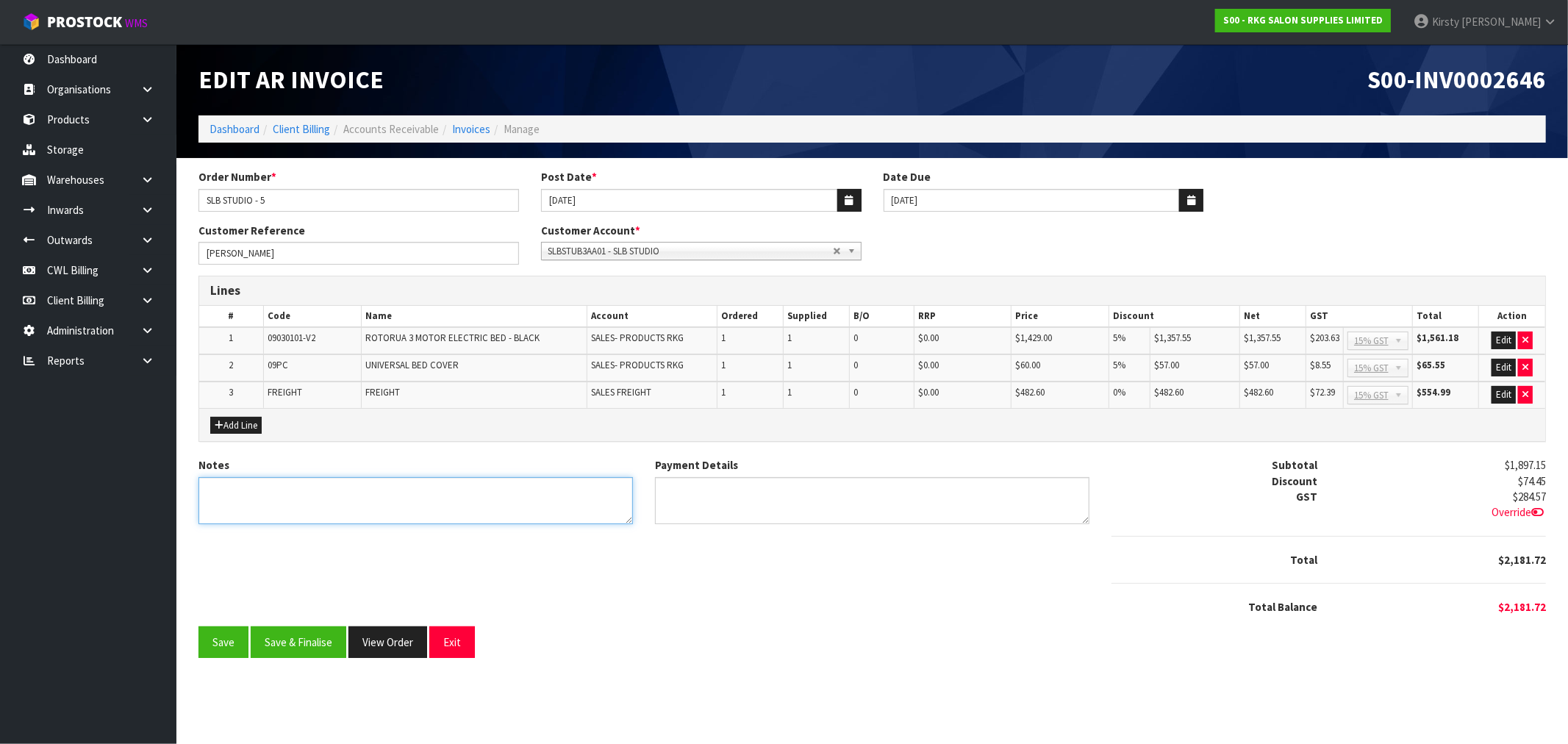
click at [231, 491] on textarea "Notes" at bounding box center [415, 501] width 435 height 47
type textarea "THANK YOU FOR YOUR ORDER"
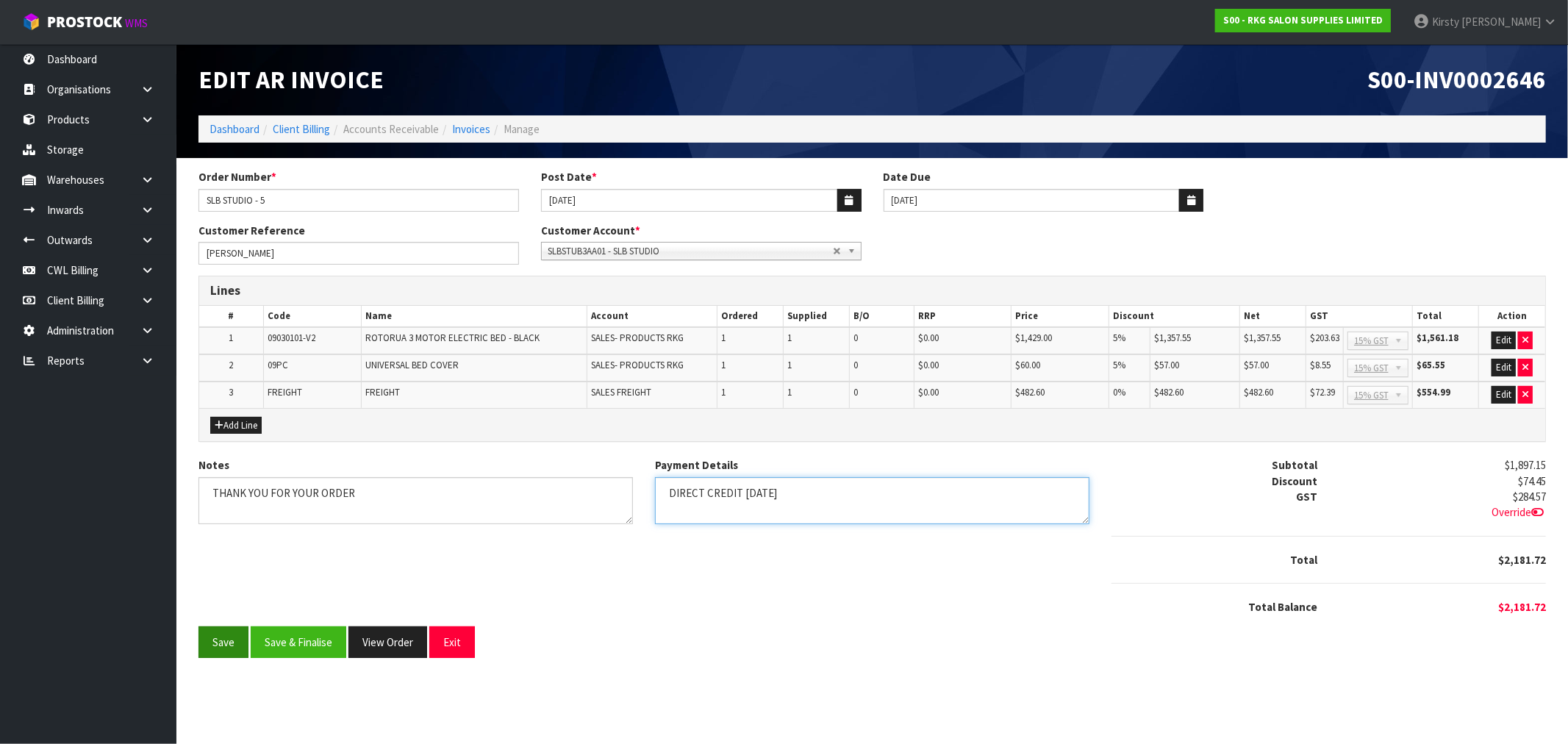
type textarea "DIRECT CREDIT [DATE]"
click at [218, 645] on button "Save" at bounding box center [223, 642] width 50 height 32
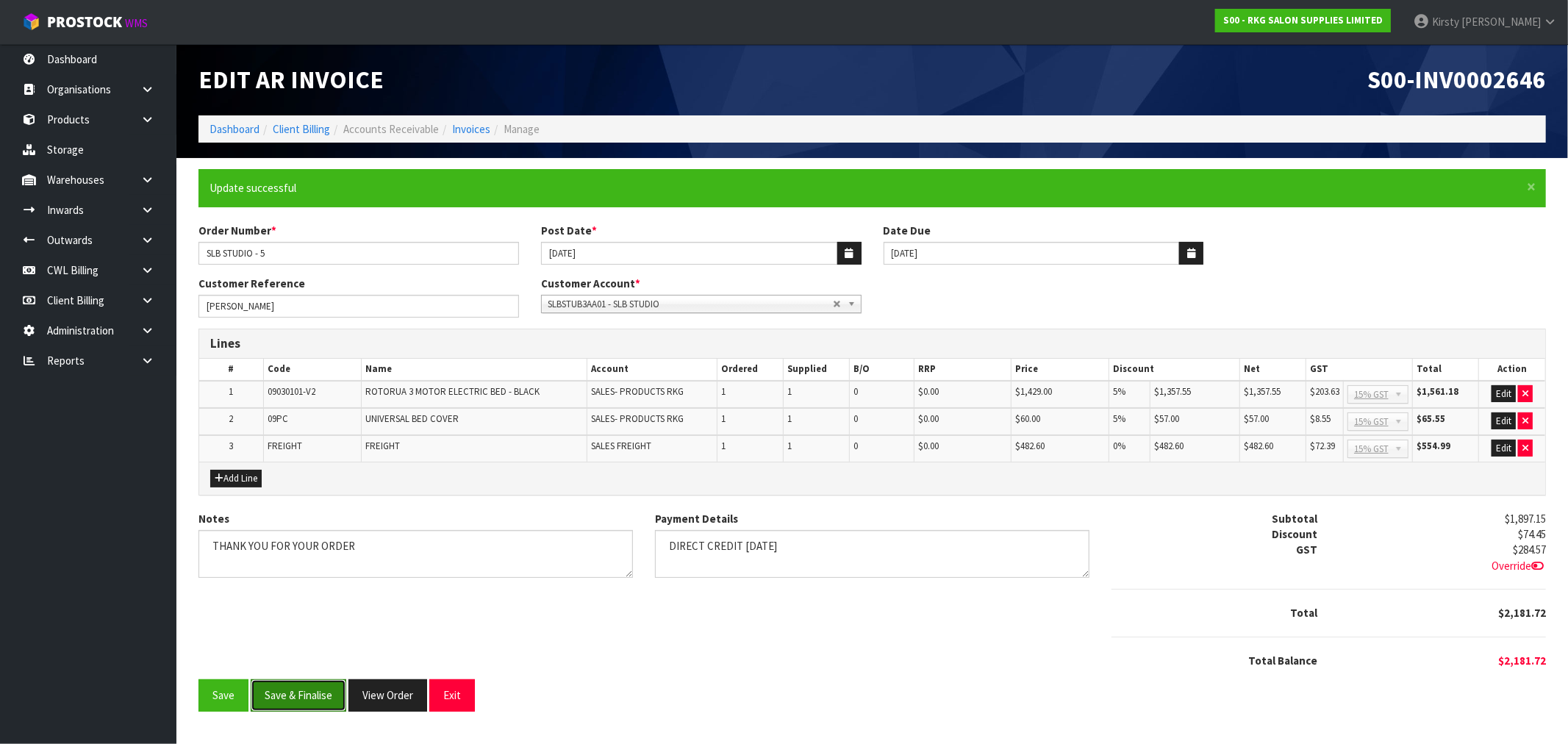
click at [290, 699] on button "Save & Finalise" at bounding box center [298, 696] width 96 height 32
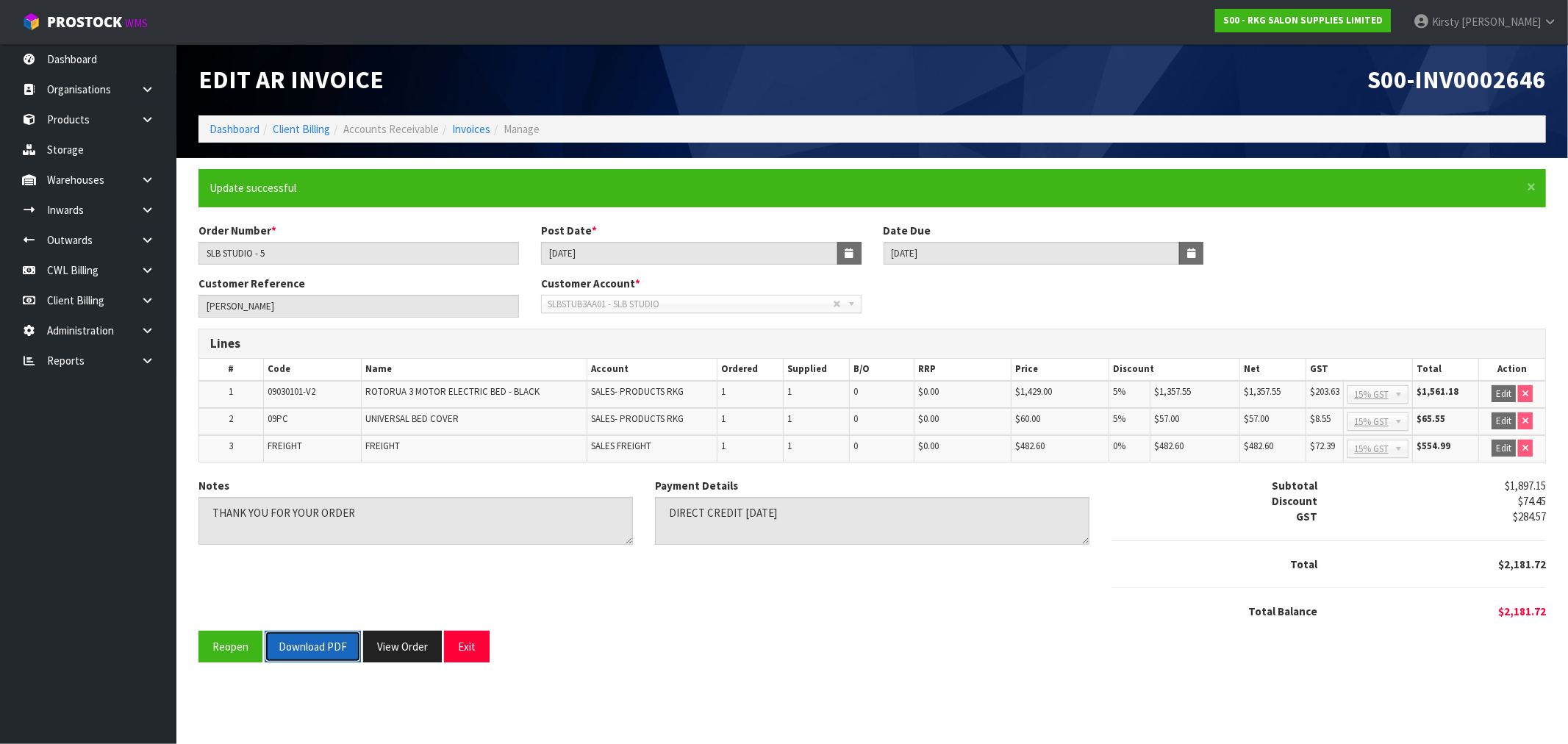
click at [321, 648] on button "Download PDF" at bounding box center [313, 647] width 97 height 32
click at [463, 652] on button "Exit" at bounding box center [466, 647] width 45 height 32
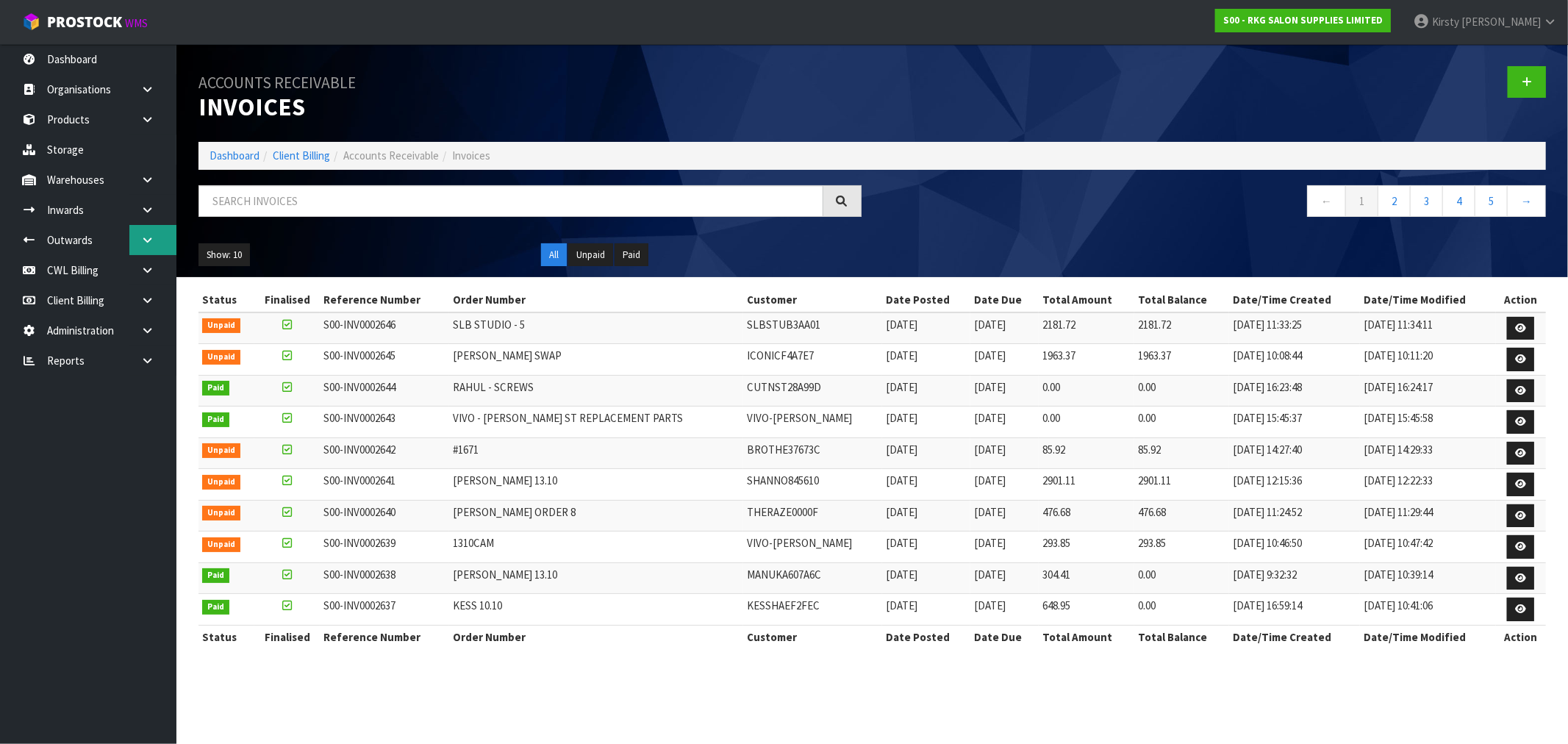
click at [146, 242] on icon at bounding box center [147, 240] width 14 height 11
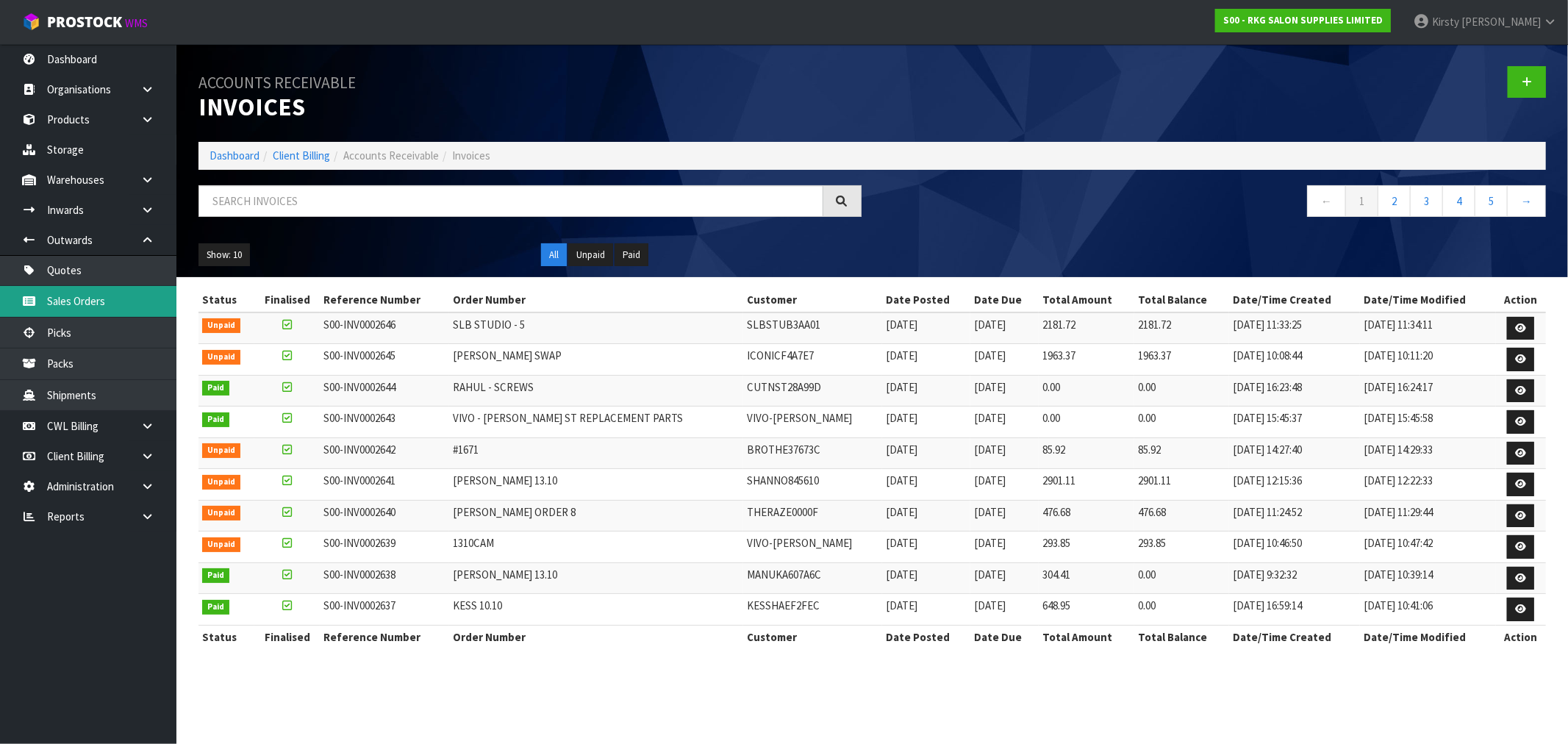
click at [105, 299] on link "Sales Orders" at bounding box center [88, 301] width 177 height 31
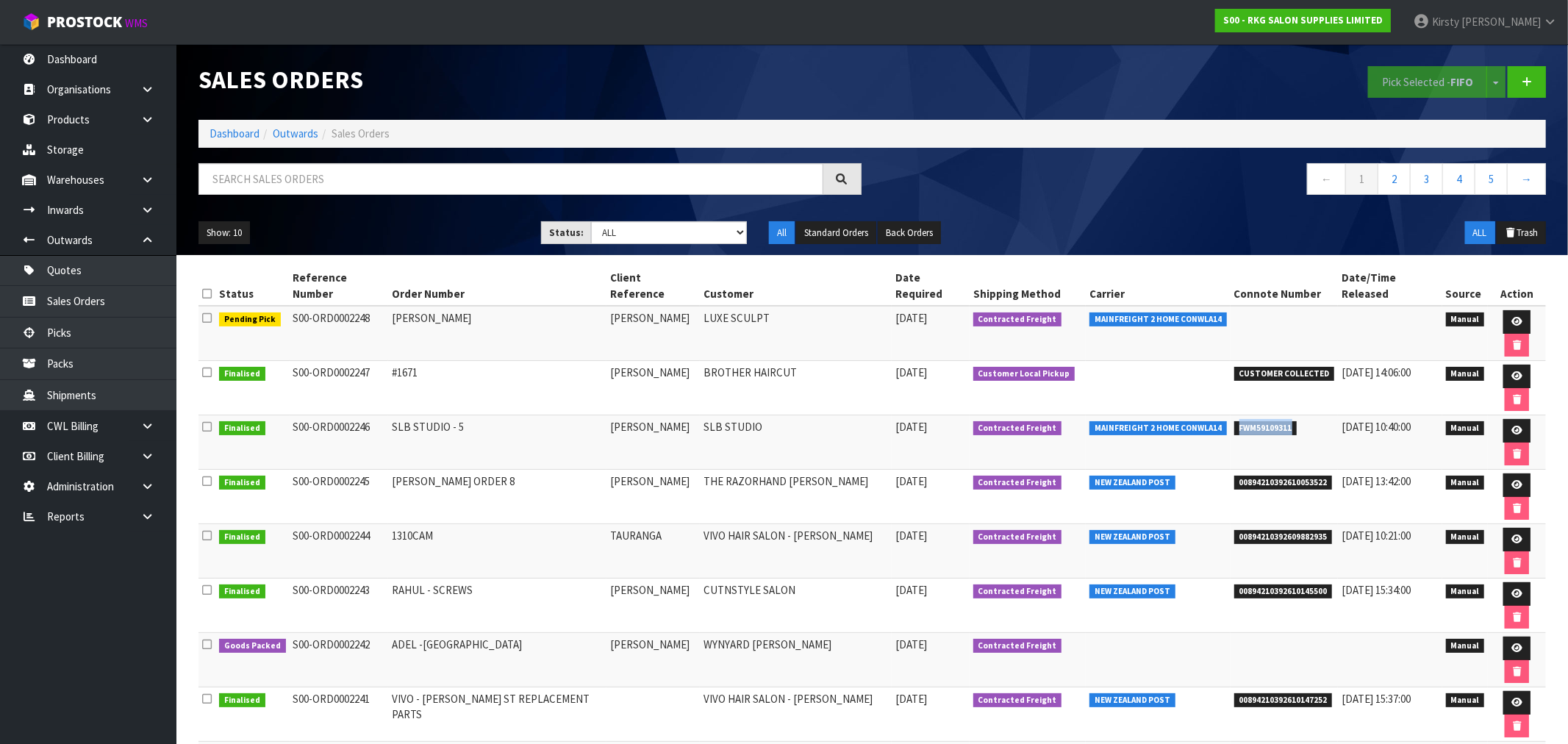
drag, startPoint x: 1286, startPoint y: 366, endPoint x: 1229, endPoint y: 369, distance: 57.1
click at [1235, 421] on span "FWM59109311" at bounding box center [1266, 428] width 63 height 15
copy span "FWM59109311"
click at [1512, 426] on icon at bounding box center [1517, 431] width 11 height 10
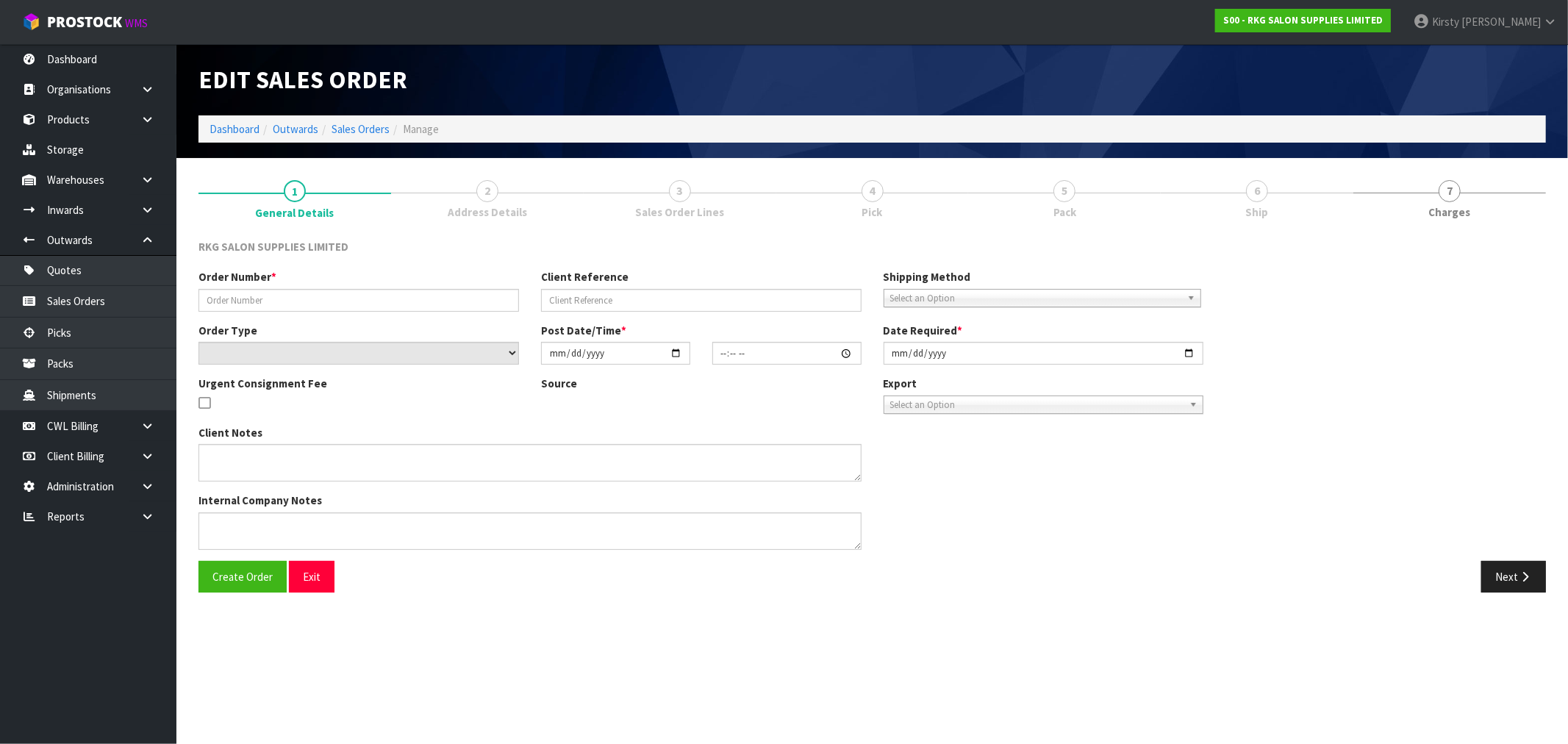
type input "SLB STUDIO - 5"
type input "[PERSON_NAME]"
select select "number:0"
type input "[DATE]"
type input "10:30:00.000"
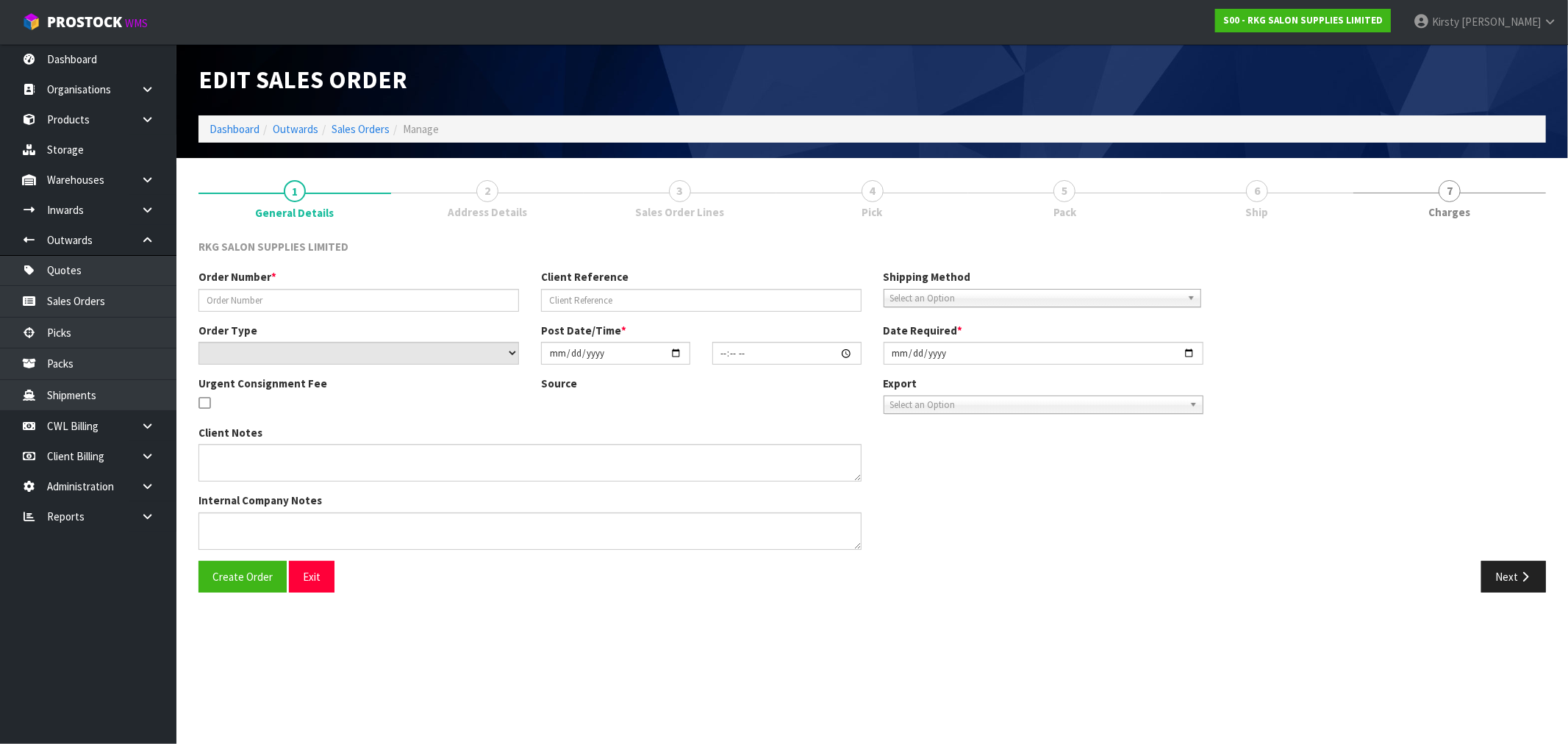
type input "[DATE]"
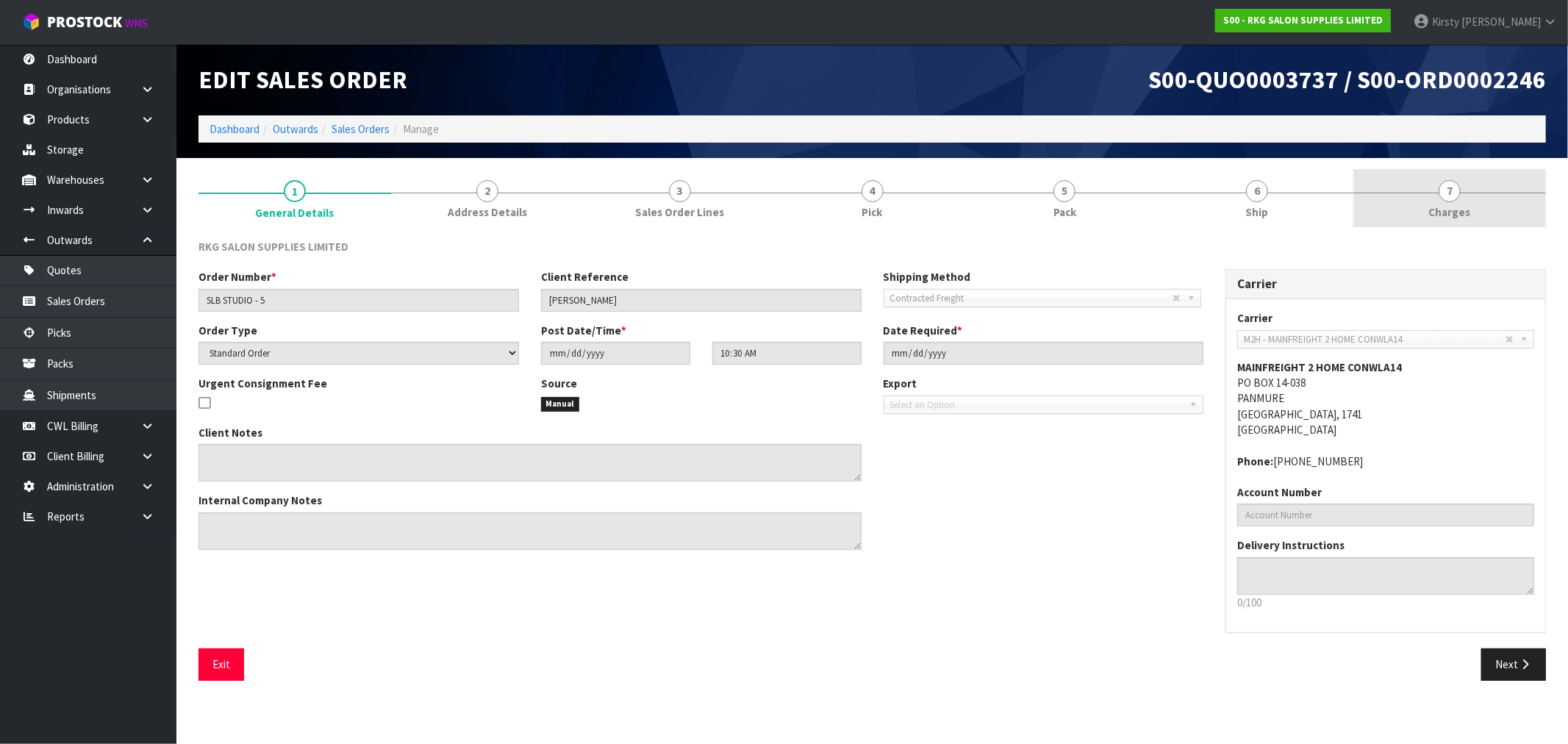
click at [1450, 197] on span "7" at bounding box center [1450, 191] width 22 height 22
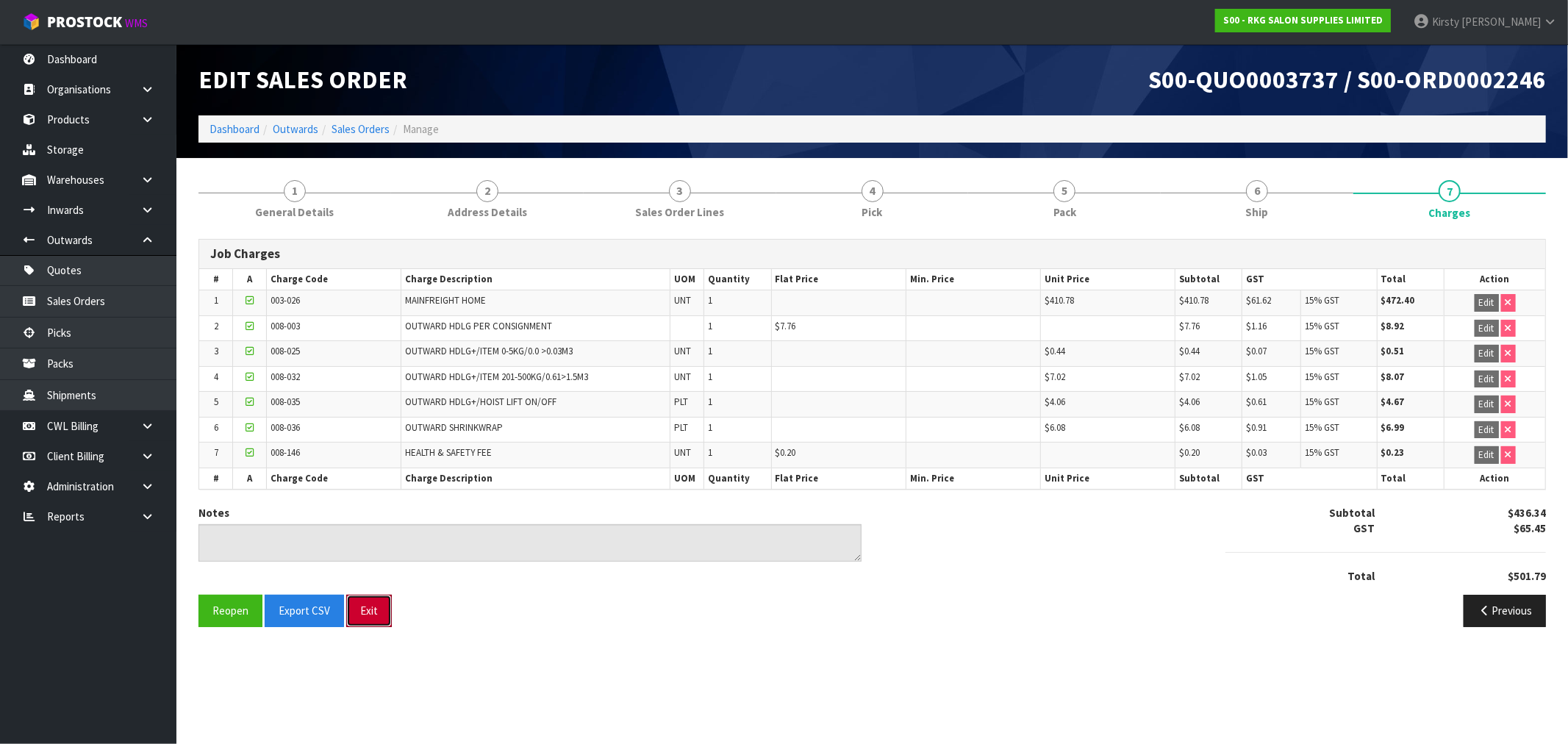
drag, startPoint x: 377, startPoint y: 616, endPoint x: 243, endPoint y: 594, distance: 135.8
click at [375, 614] on button "Exit" at bounding box center [369, 611] width 45 height 32
